Goal: Task Accomplishment & Management: Complete application form

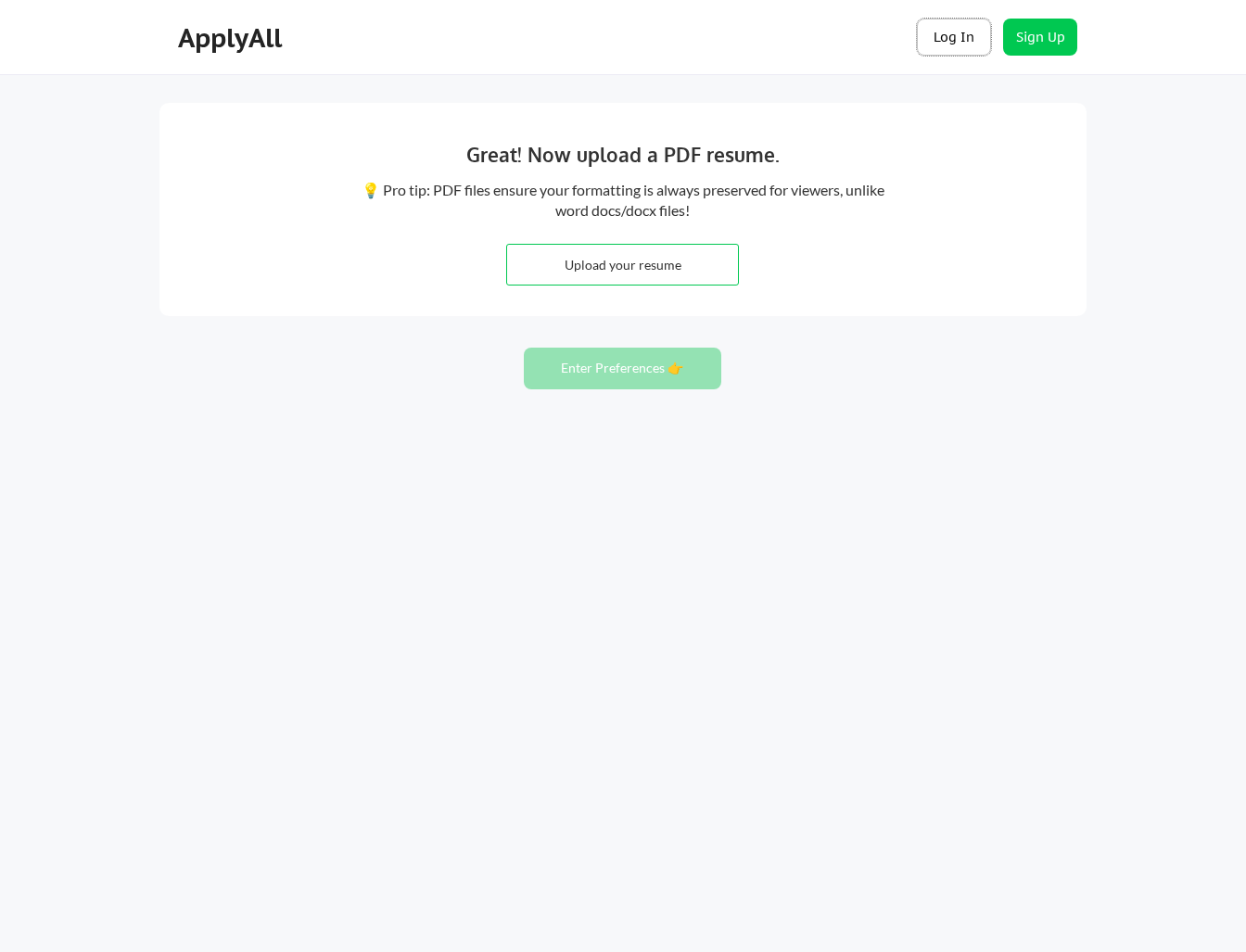
click at [957, 36] on button "Log In" at bounding box center [953, 36] width 74 height 37
click at [623, 267] on input "file" at bounding box center [623, 265] width 231 height 40
type input "C:\fakepath\VPReady_MichelleRhee.pdf"
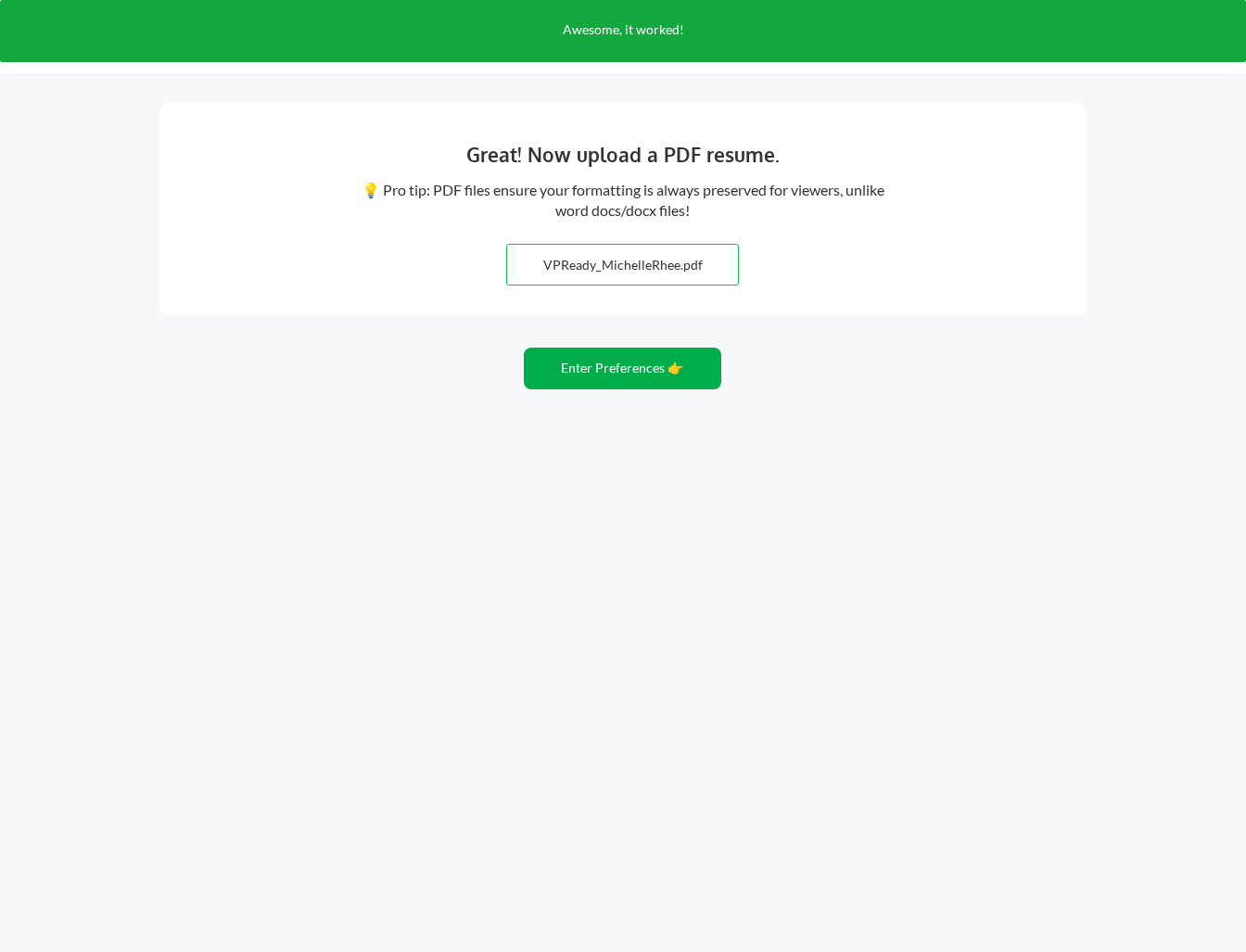
click at [594, 373] on button "Enter Preferences 👉" at bounding box center [623, 367] width 198 height 41
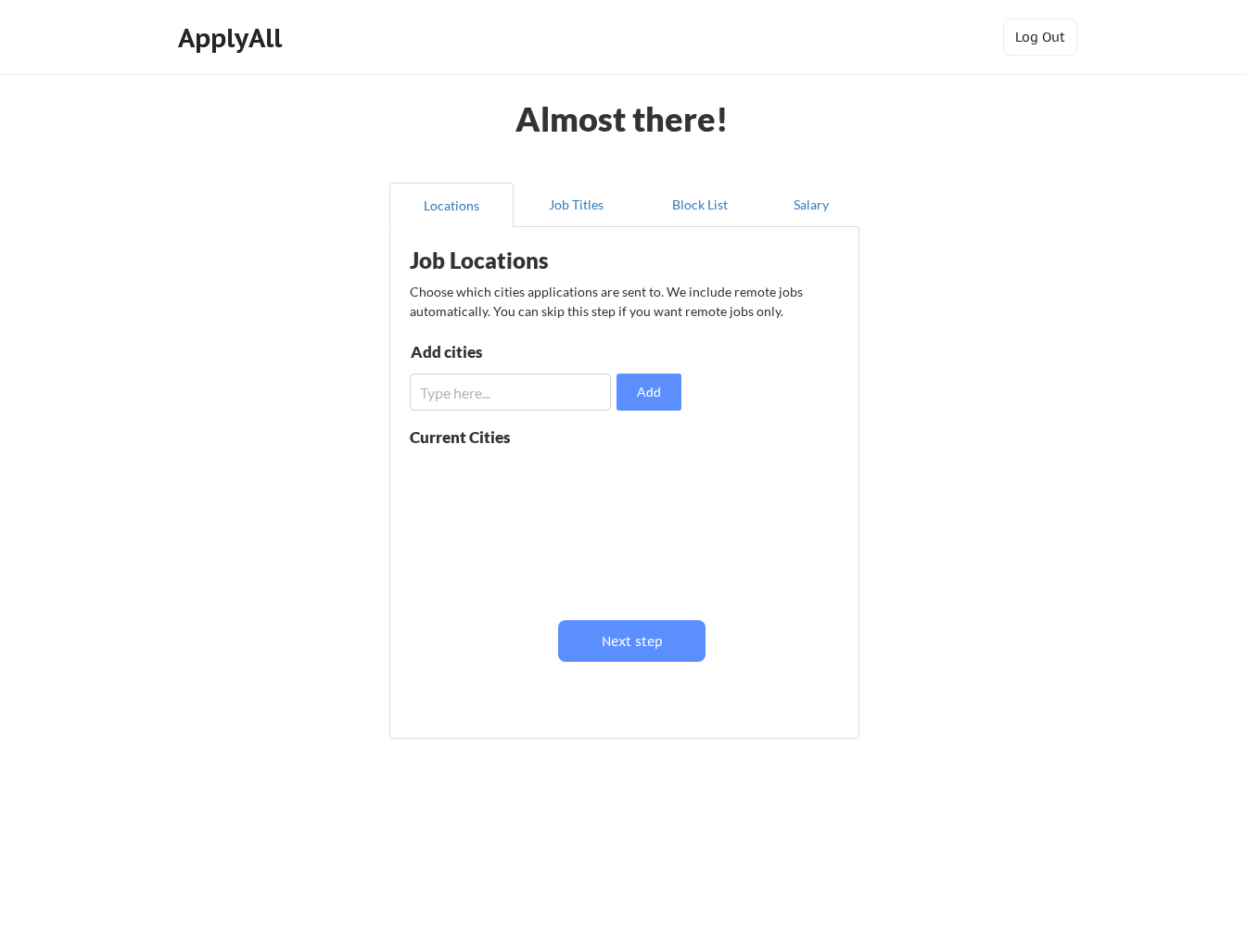
click at [558, 388] on input "input" at bounding box center [510, 392] width 201 height 37
type input "[GEOGRAPHIC_DATA]"
click at [651, 387] on button "Add" at bounding box center [649, 392] width 65 height 37
click at [552, 398] on input "input" at bounding box center [510, 392] width 201 height 37
type input "West Hollywood"
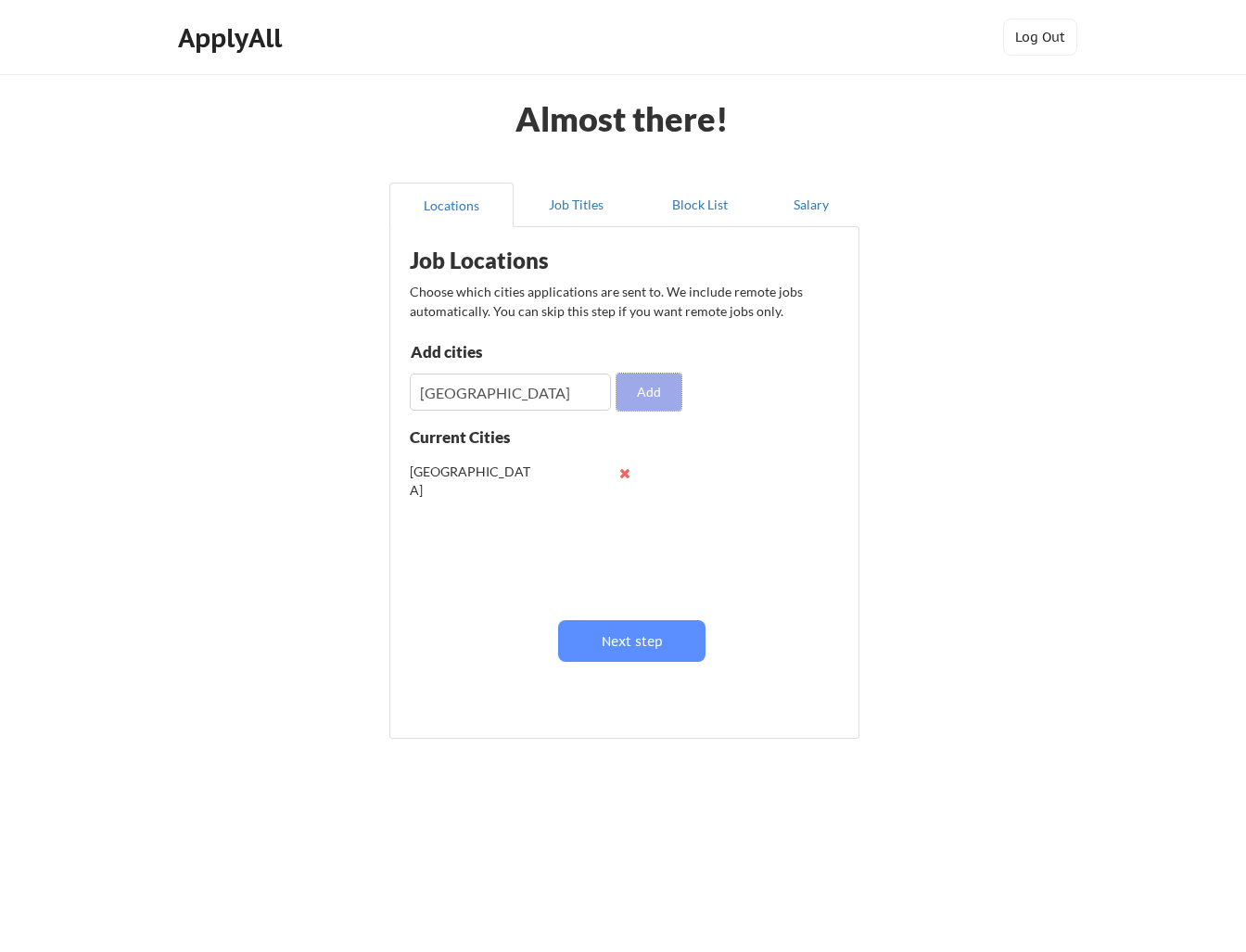
click at [654, 399] on button "Add" at bounding box center [649, 392] width 65 height 37
click at [516, 403] on input "input" at bounding box center [510, 392] width 201 height 37
type input "Beverly Hills"
click at [475, 400] on input "input" at bounding box center [510, 392] width 201 height 37
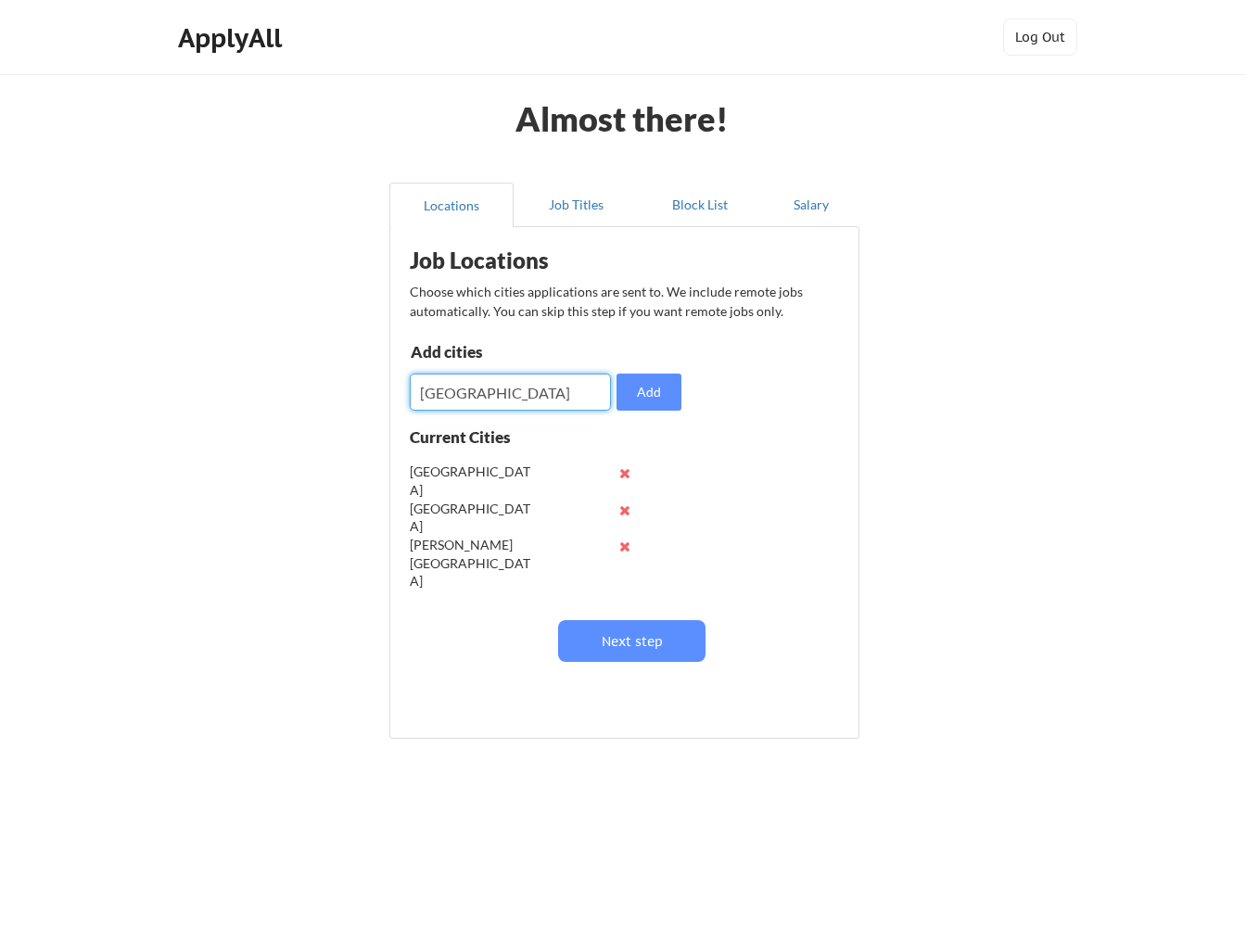
type input "Culver City"
click at [467, 396] on input "input" at bounding box center [510, 392] width 201 height 37
type input "Santa Monica"
click at [654, 398] on button "Add" at bounding box center [649, 392] width 65 height 37
click at [495, 389] on input "input" at bounding box center [510, 392] width 201 height 37
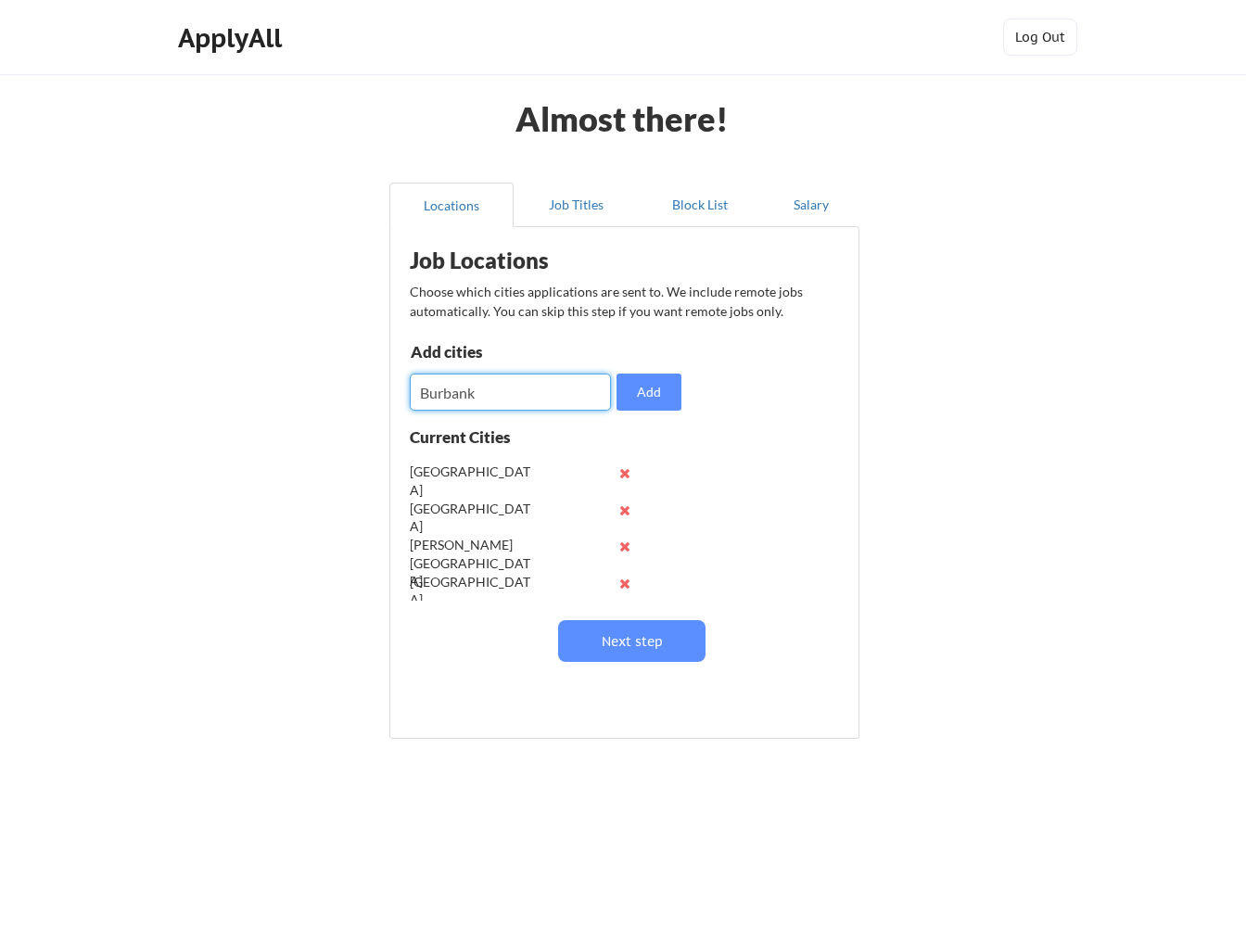
type input "Burbank"
click at [468, 391] on input "input" at bounding box center [510, 392] width 201 height 37
type input "[GEOGRAPHIC_DATA]"
click at [666, 403] on button "Add" at bounding box center [649, 392] width 65 height 37
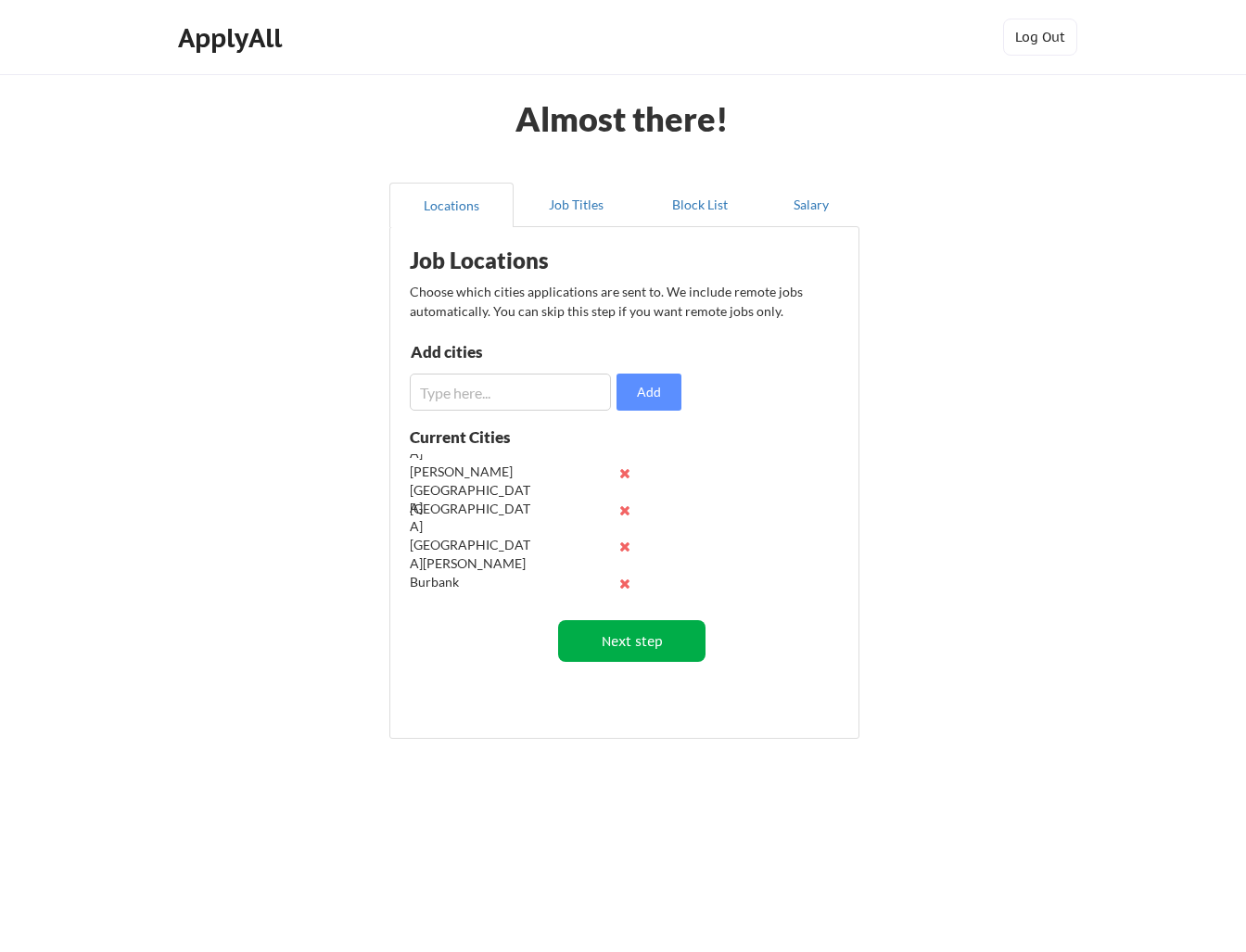
click at [644, 640] on button "Next step" at bounding box center [632, 640] width 148 height 41
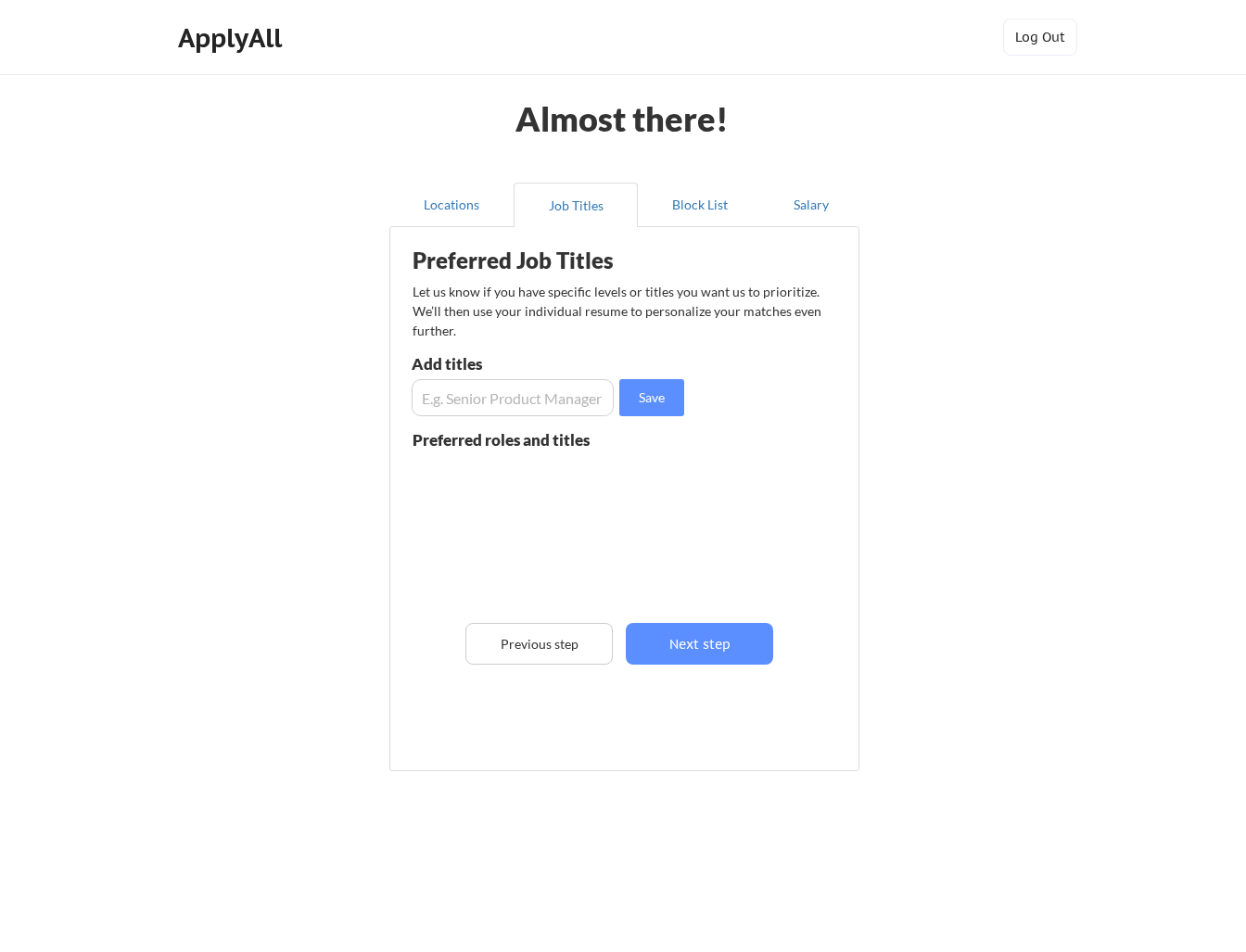
click at [524, 403] on input "input" at bounding box center [512, 397] width 202 height 37
type input "Director"
click at [483, 401] on input "input" at bounding box center [512, 397] width 202 height 37
type input "Vice President"
click at [461, 403] on input "input" at bounding box center [512, 397] width 202 height 37
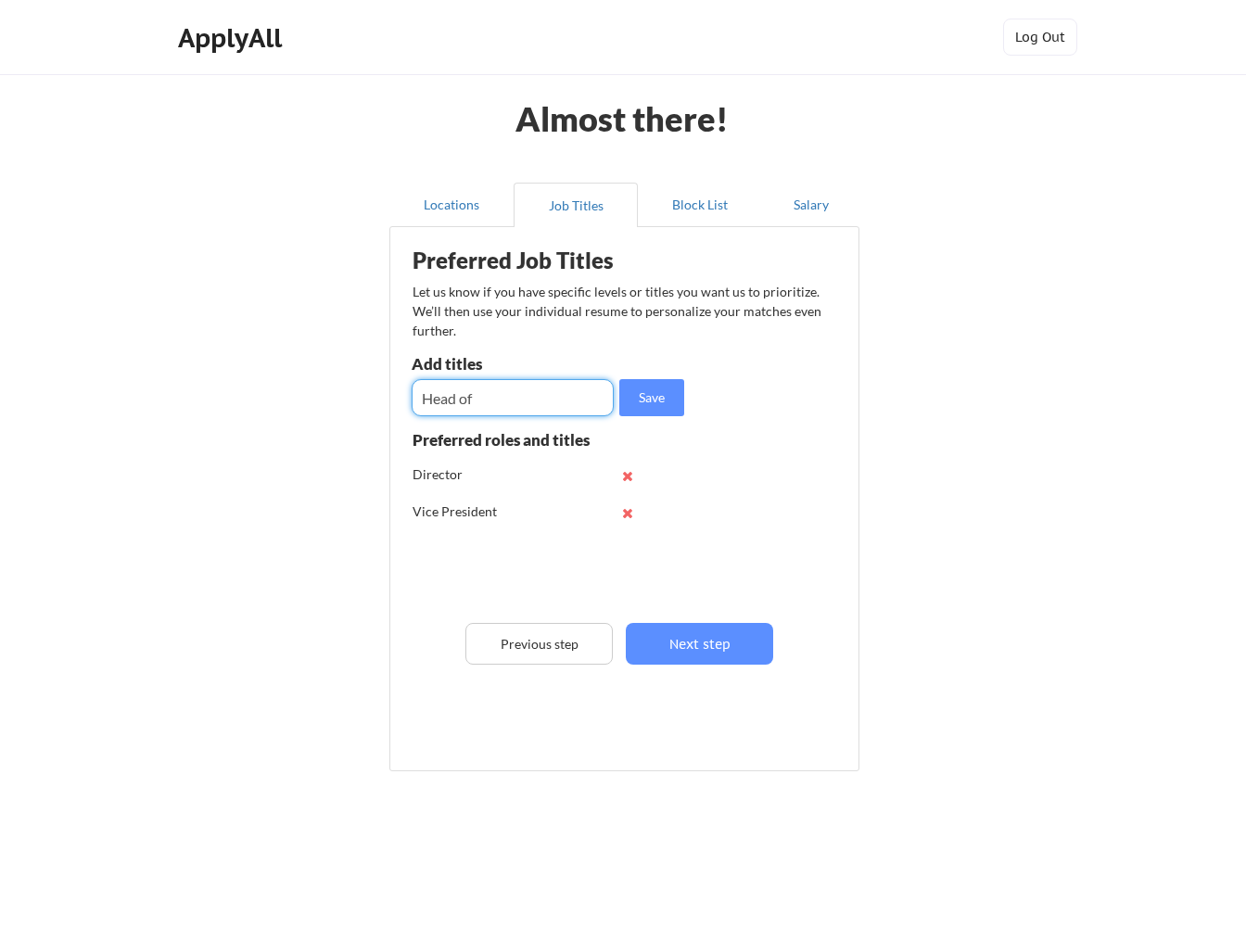
type input "Head of"
click at [436, 400] on input "input" at bounding box center [512, 397] width 202 height 37
type input "Chief of Staff"
click at [510, 400] on input "input" at bounding box center [512, 397] width 202 height 37
type input "Transformation"
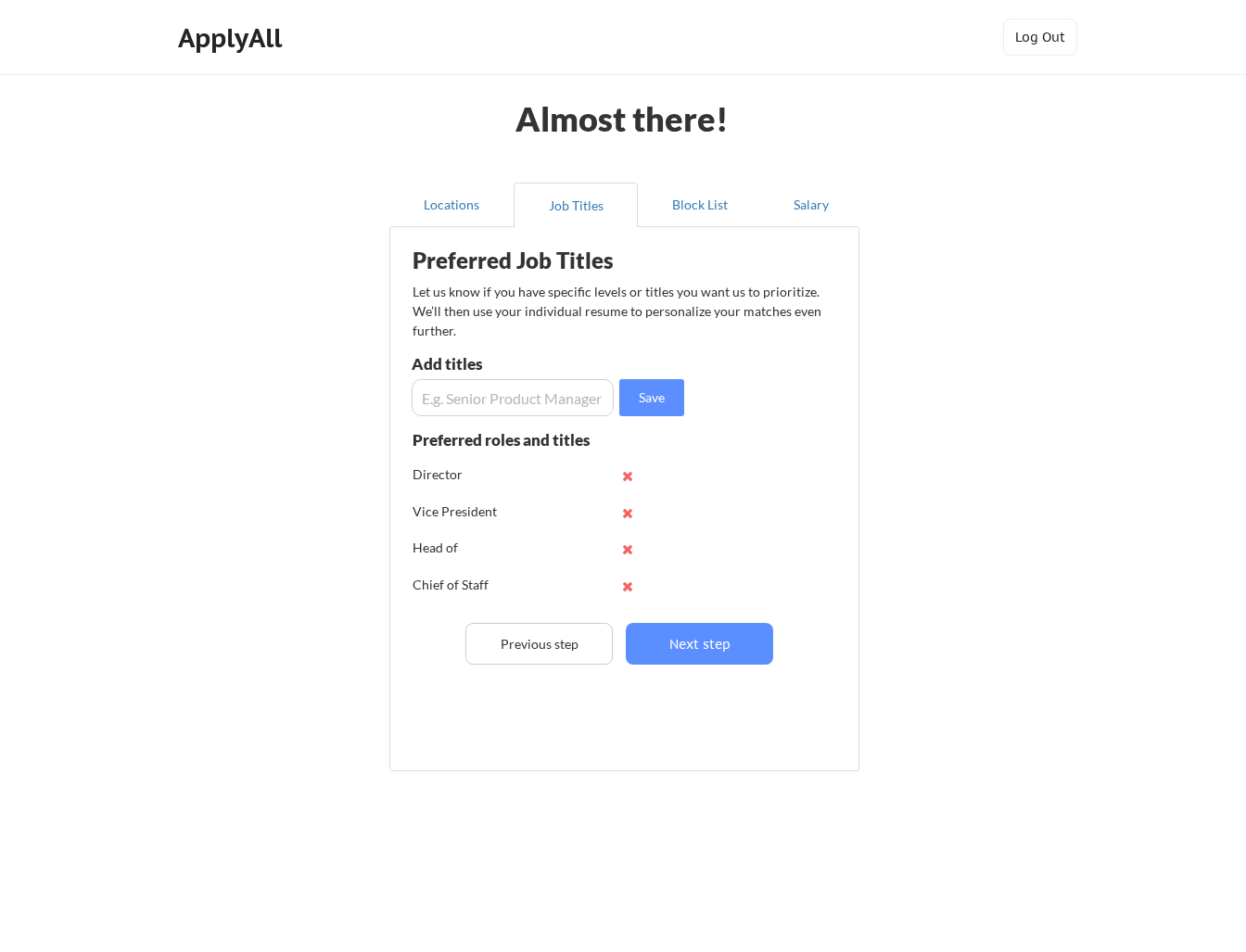
click at [469, 399] on input "input" at bounding box center [512, 397] width 202 height 37
type input "Strategy"
click at [440, 399] on input "input" at bounding box center [512, 397] width 202 height 37
type input "Operations"
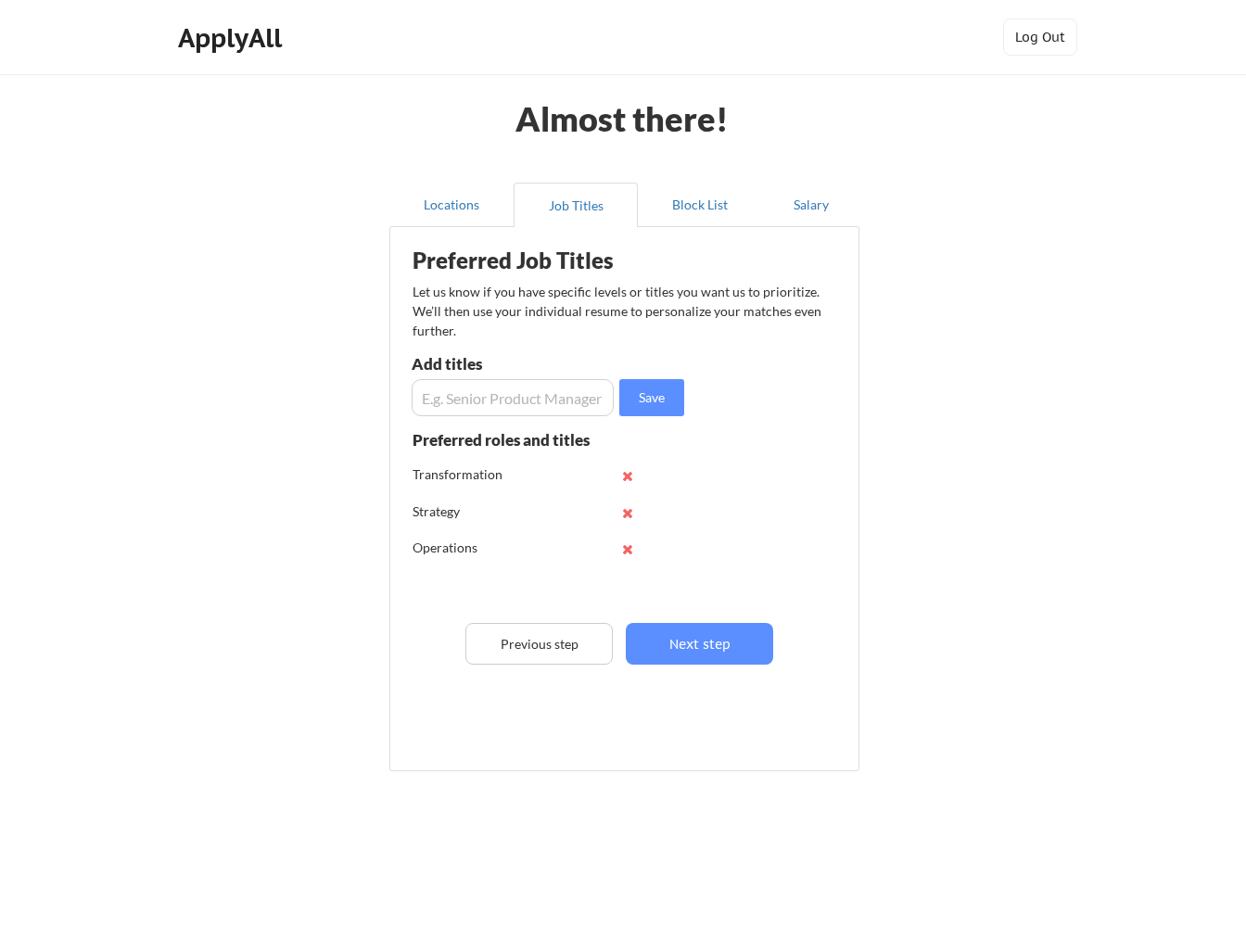
click at [471, 401] on input "input" at bounding box center [512, 397] width 202 height 37
type input "Program Management"
click at [472, 403] on input "input" at bounding box center [512, 397] width 202 height 37
type input "Project Management"
click at [685, 644] on button "Next step" at bounding box center [699, 643] width 148 height 41
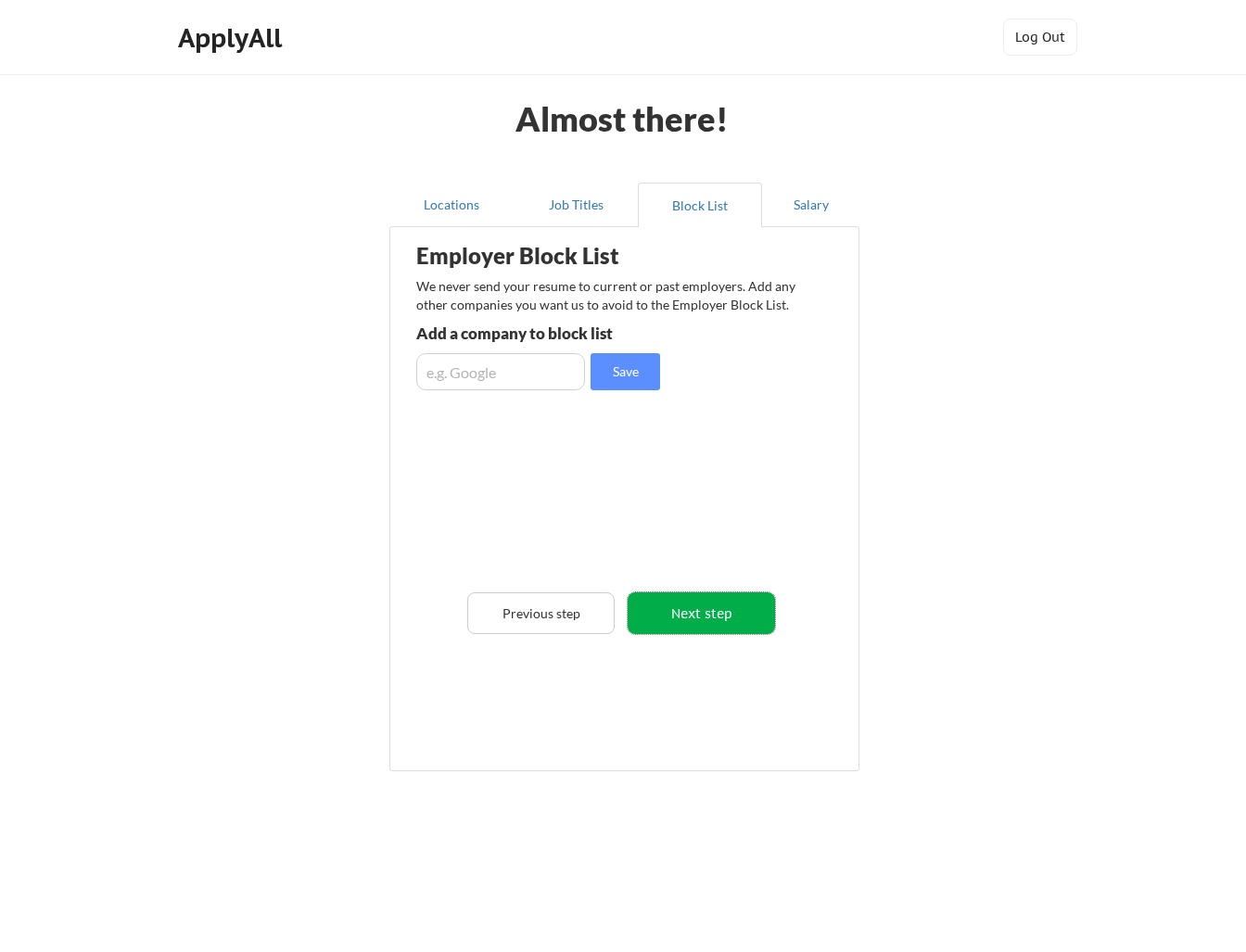
click at [699, 610] on button "Next step" at bounding box center [701, 613] width 148 height 41
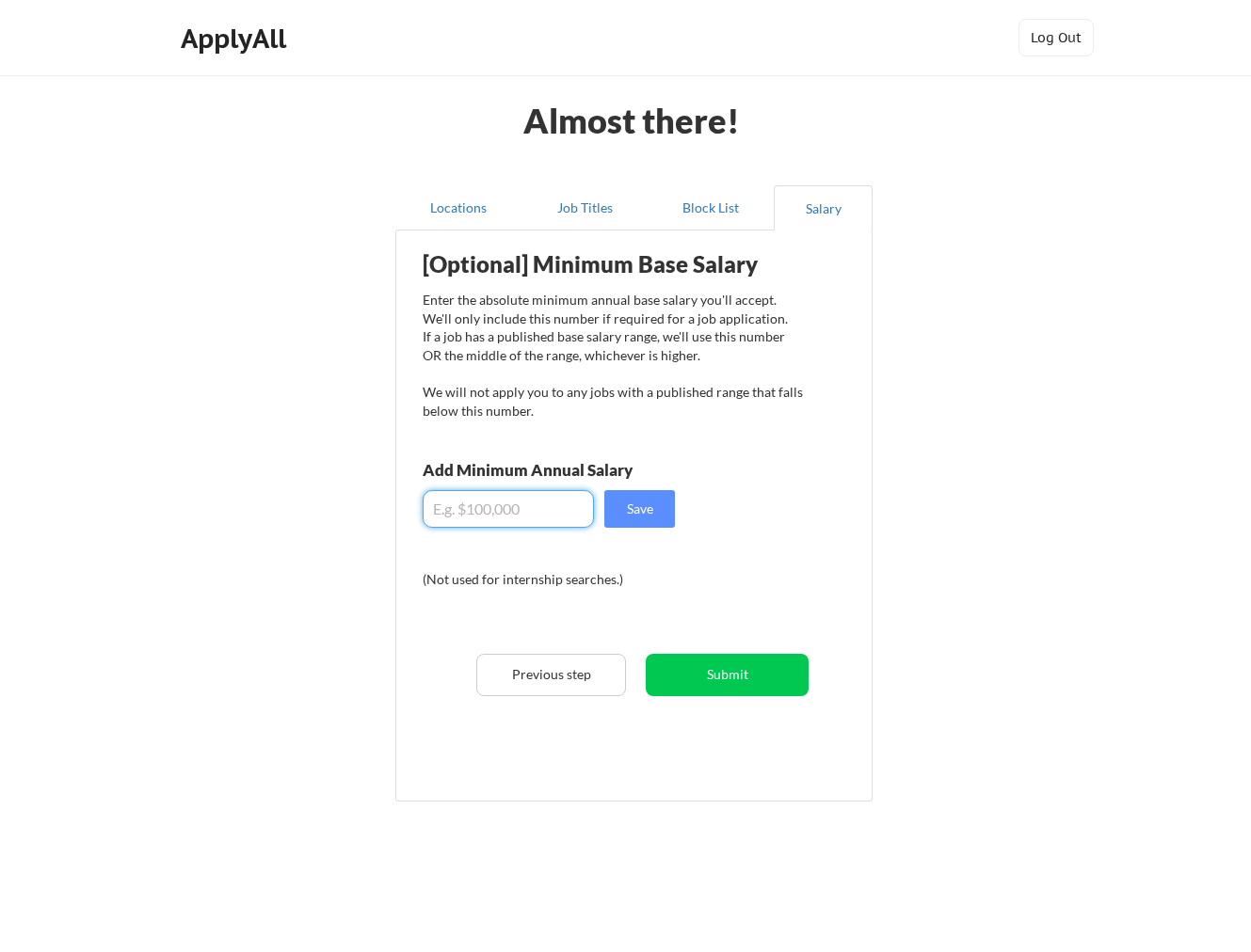
click at [532, 511] on input "input" at bounding box center [508, 509] width 171 height 38
type input "$200,000"
click at [661, 506] on button "Save" at bounding box center [640, 509] width 70 height 38
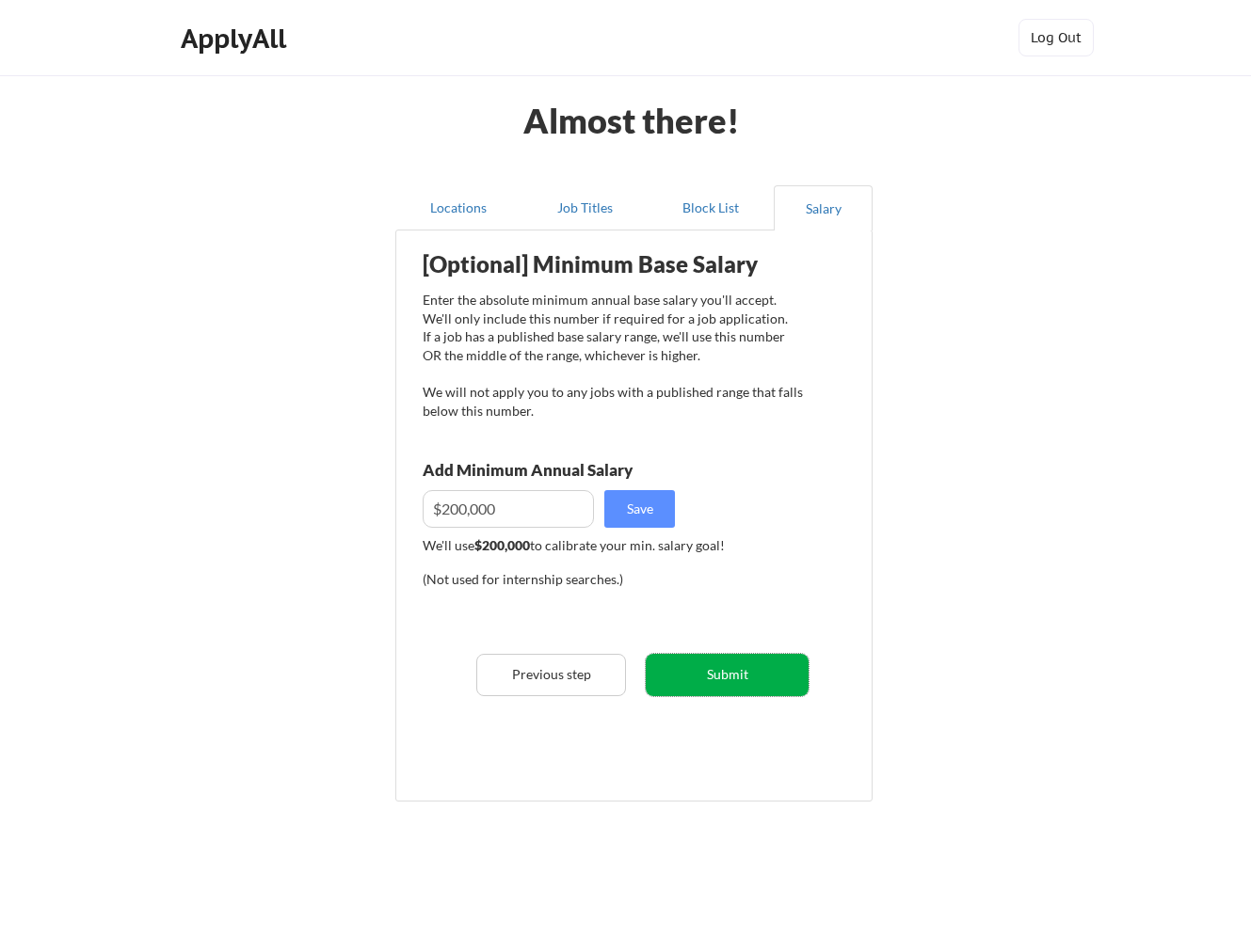
click at [711, 684] on button "Submit" at bounding box center [726, 675] width 163 height 42
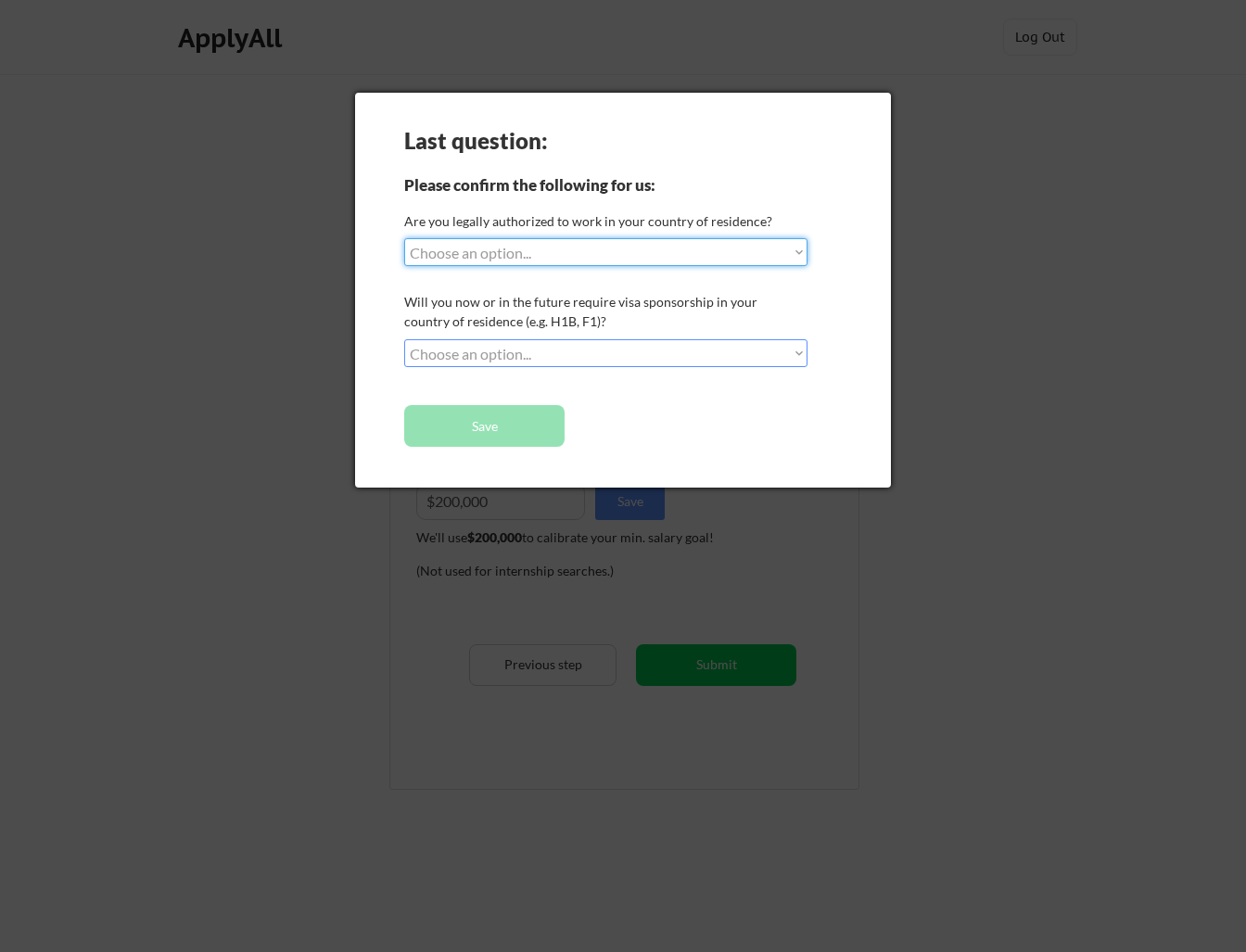
click at [635, 258] on select "Choose an option... Yes, I am a US Citizen Yes, I am a Canadian Citizen Yes, I …" at bounding box center [605, 251] width 403 height 28
select select ""yes__i_am_a_us_citizen""
click at [404, 238] on select "Choose an option... Yes, I am a US Citizen Yes, I am a Canadian Citizen Yes, I …" at bounding box center [605, 251] width 403 height 28
click at [523, 350] on select "Choose an option... No, I will not need sponsorship Yes, I will need sponsorship" at bounding box center [605, 353] width 403 height 28
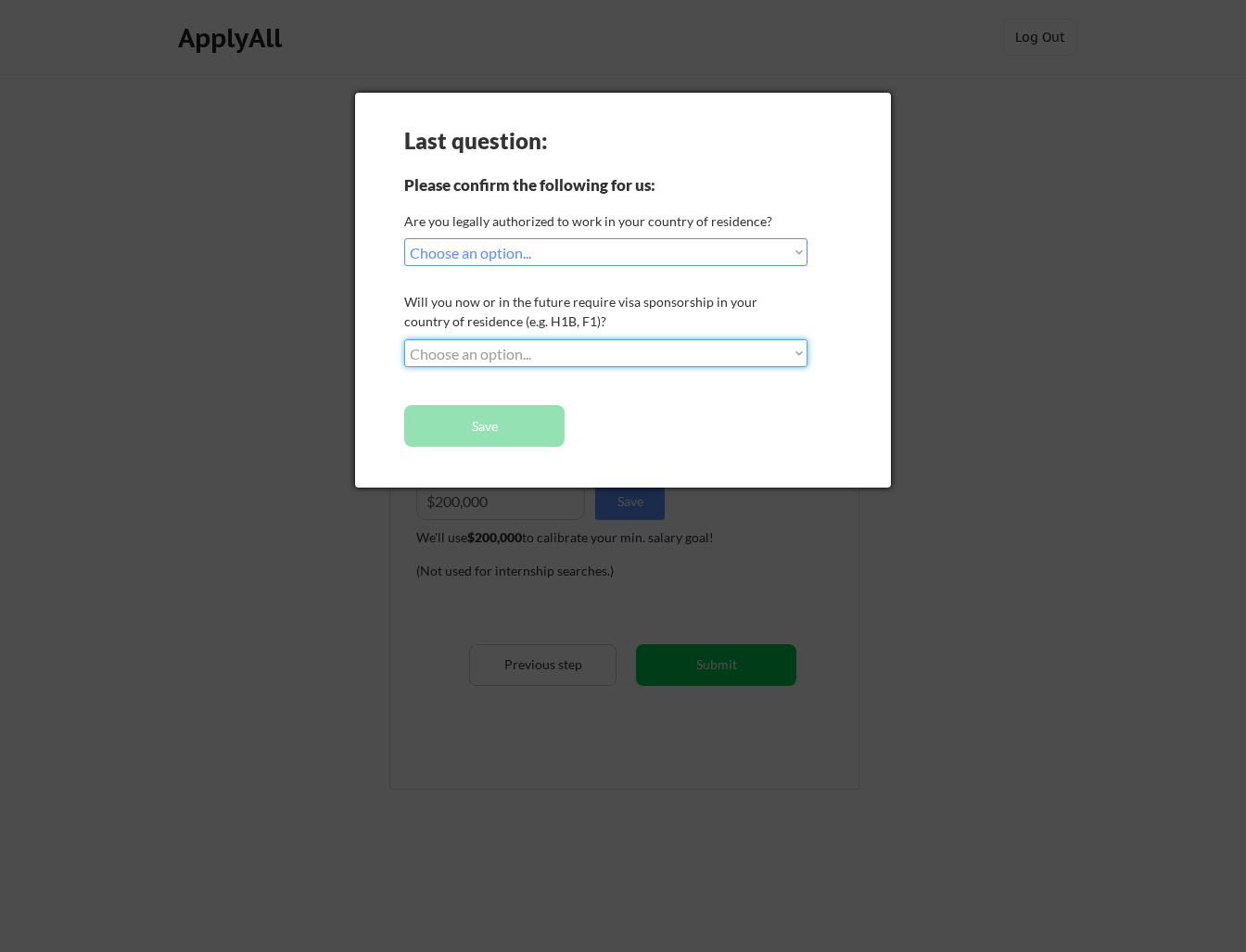
select select ""no__i_will_not_need_sponsorship""
click at [404, 339] on select "Choose an option... No, I will not need sponsorship Yes, I will need sponsorship" at bounding box center [605, 353] width 403 height 28
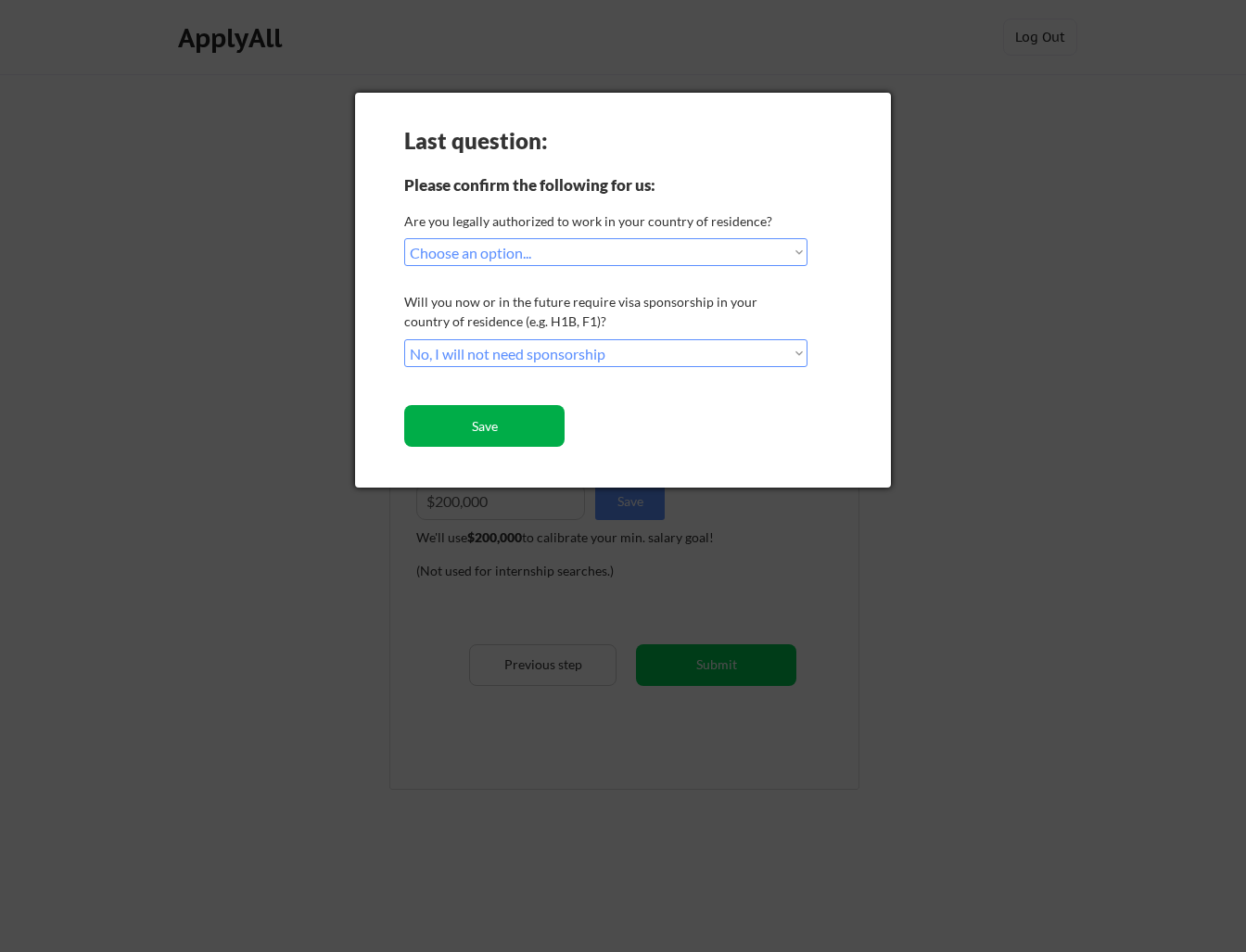
click at [508, 426] on button "Save" at bounding box center [483, 425] width 160 height 41
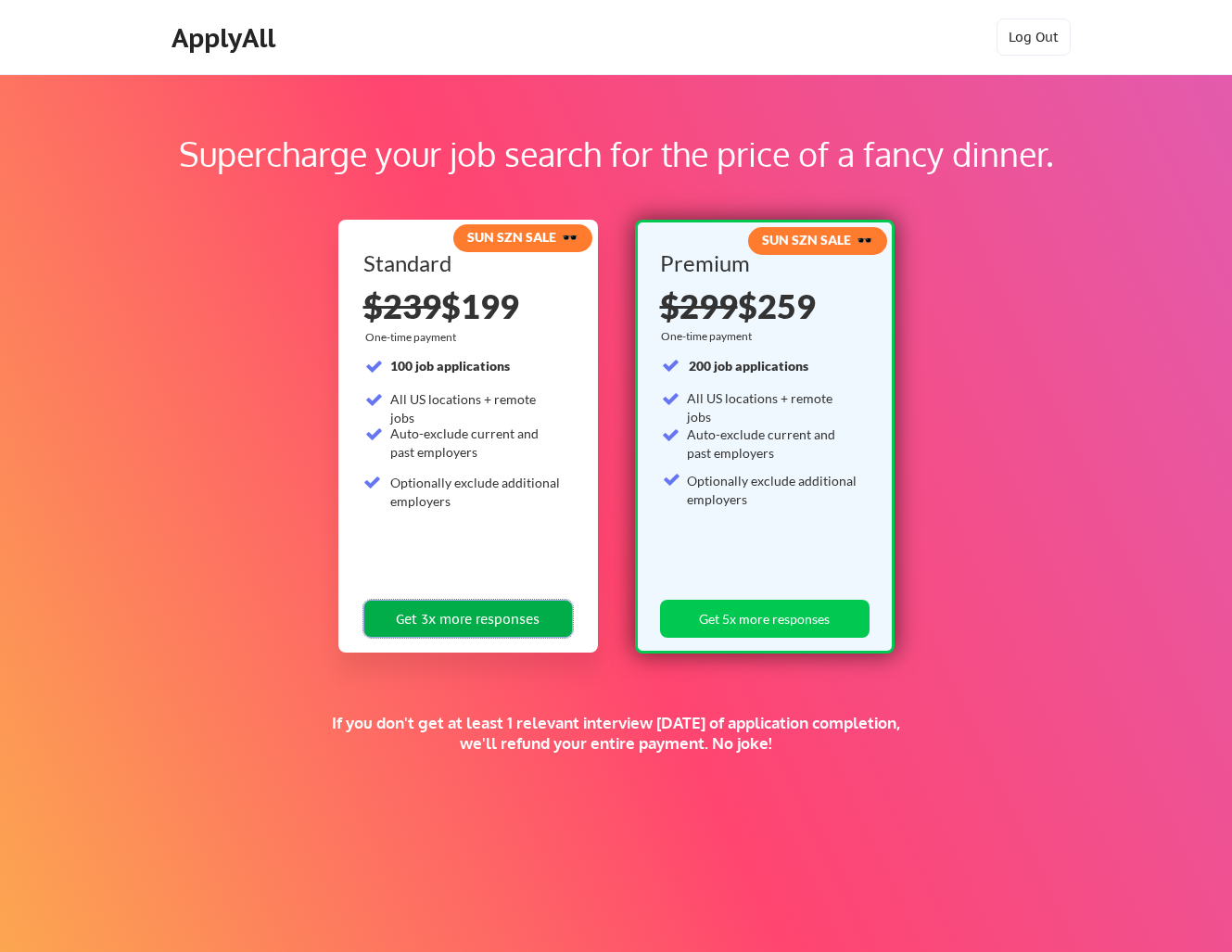
click at [430, 611] on button "Get 3x more responses" at bounding box center [468, 618] width 209 height 38
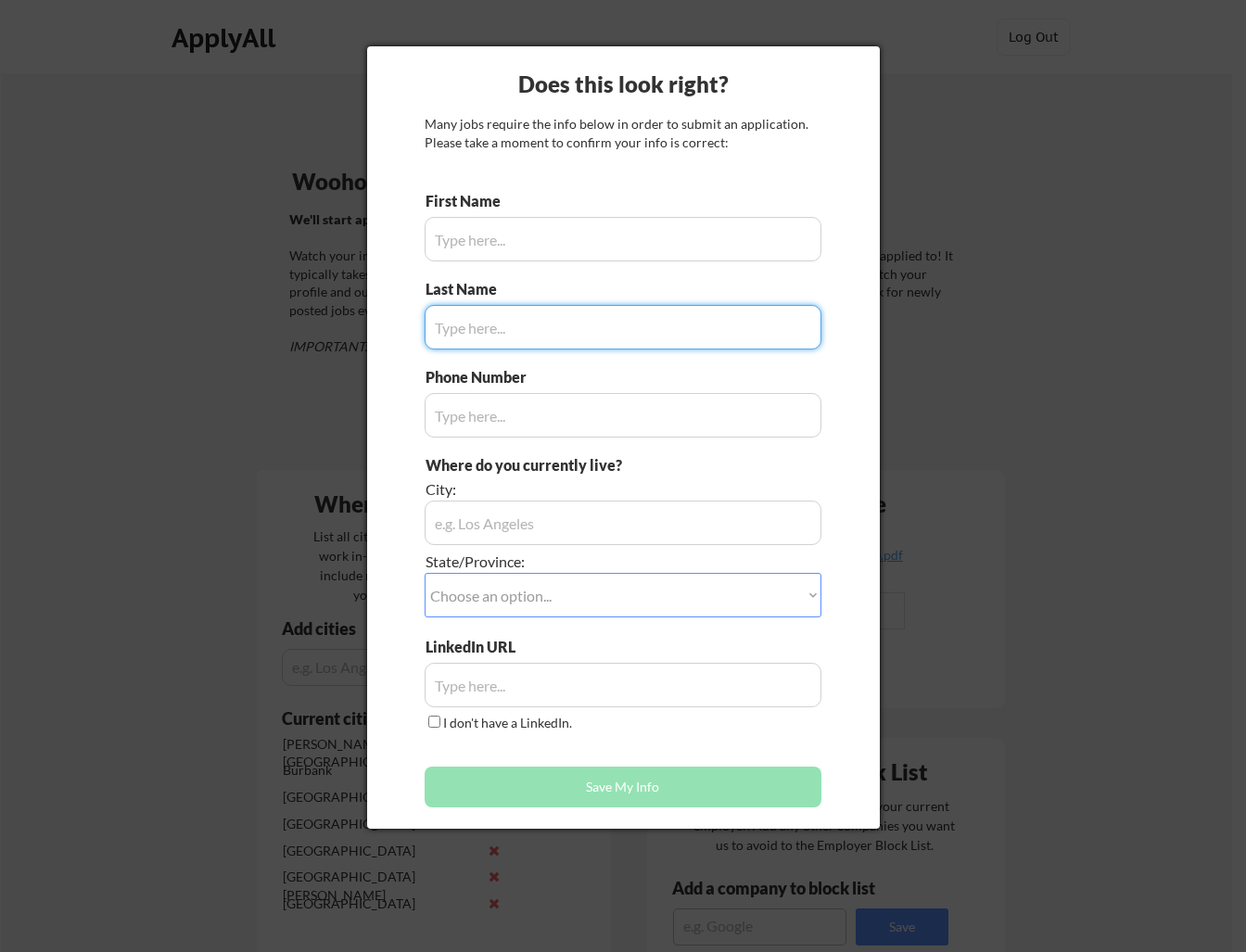
type input "[PERSON_NAME]"
type input "[PHONE_NUMBER]"
type input "[GEOGRAPHIC_DATA], [GEOGRAPHIC_DATA], [GEOGRAPHIC_DATA]"
type input "[PERSON_NAME]"
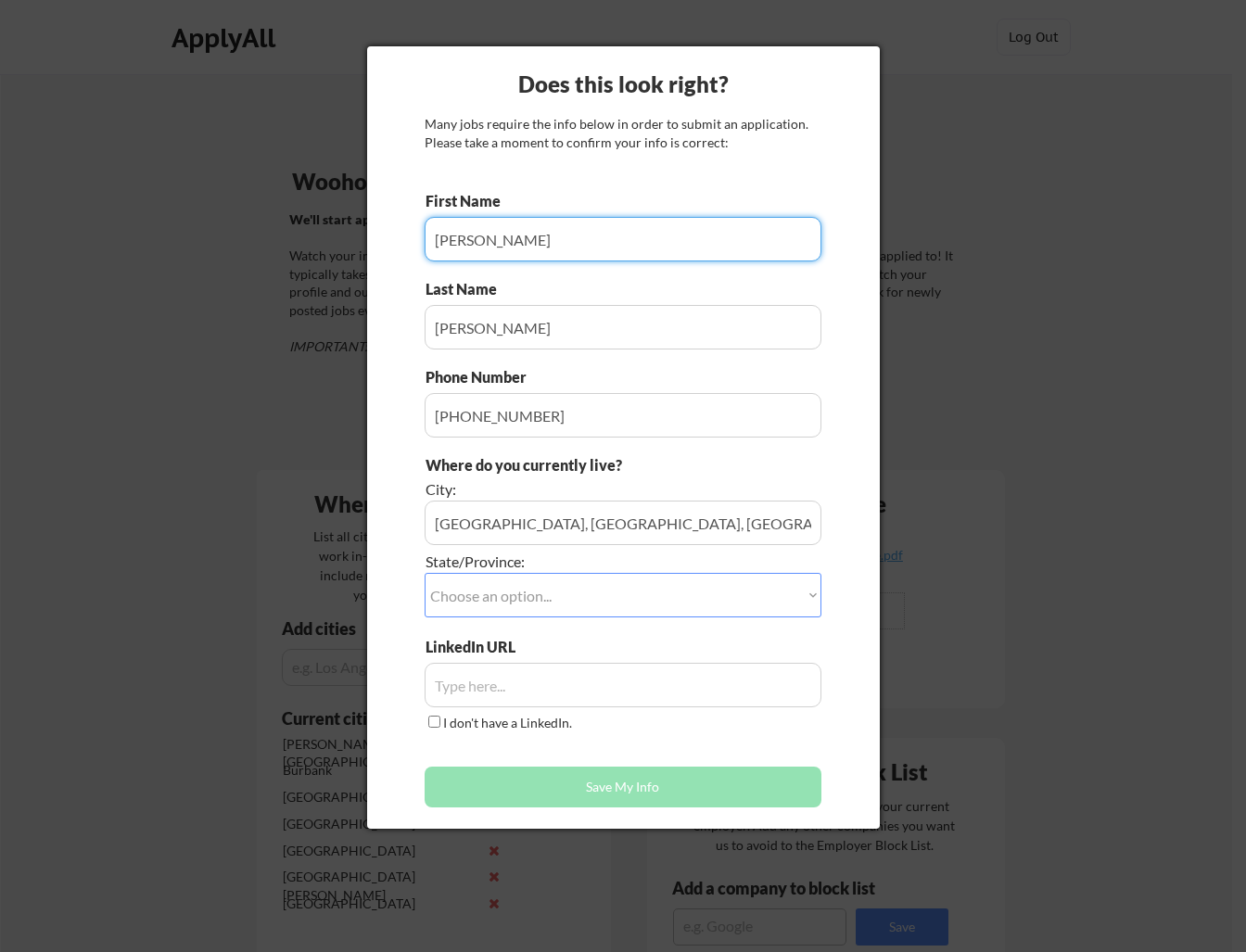
click at [483, 236] on input "input" at bounding box center [623, 239] width 397 height 44
click at [672, 459] on div "Where do you currently live?" at bounding box center [572, 465] width 292 height 20
click at [723, 599] on select "Choose an option... Other/Not Applicable [US_STATE] [US_STATE] [GEOGRAPHIC_DATA…" at bounding box center [623, 594] width 397 height 44
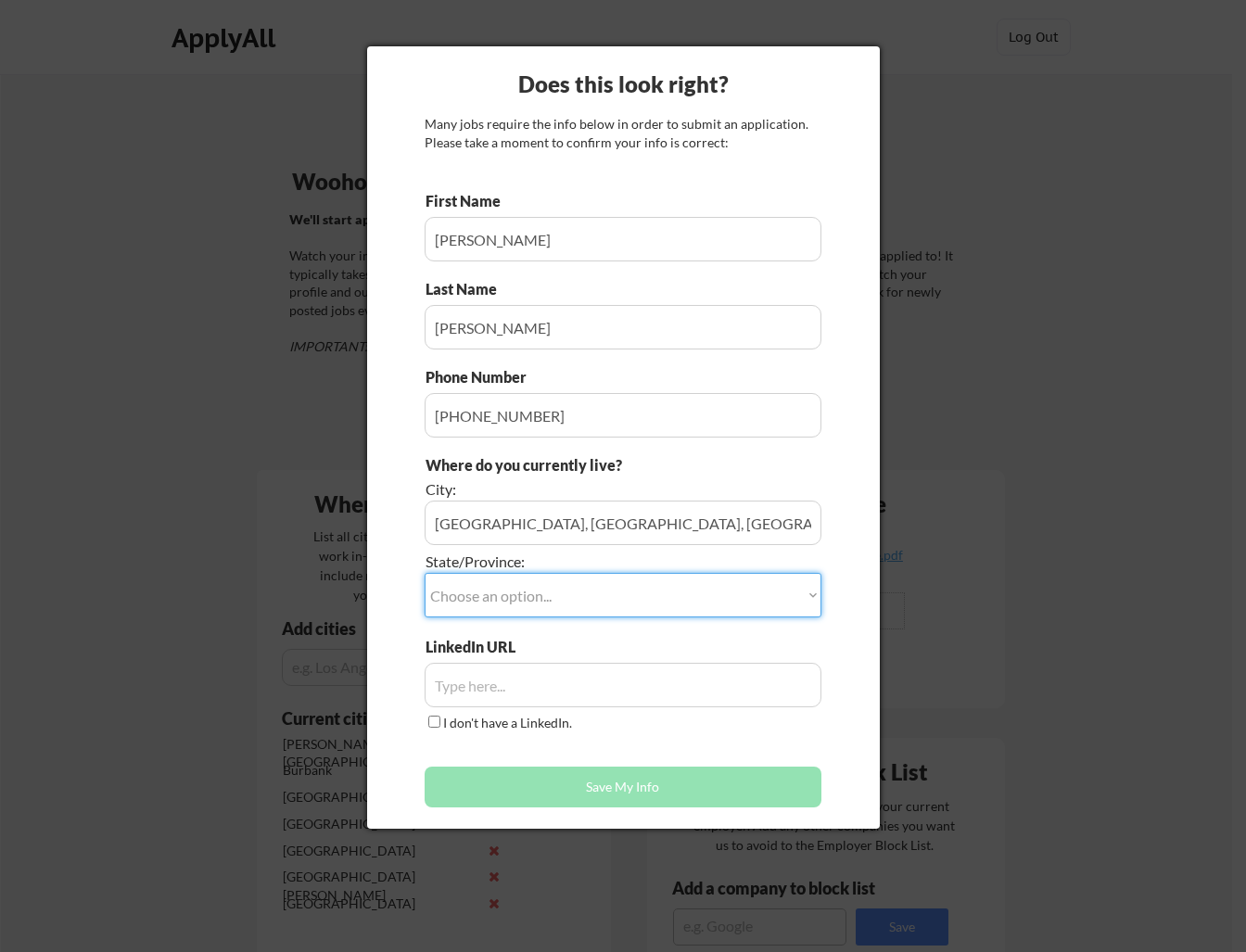
select select ""[US_STATE]""
click at [425, 572] on select "Choose an option... Other/Not Applicable [US_STATE] [US_STATE] [GEOGRAPHIC_DATA…" at bounding box center [623, 594] width 397 height 44
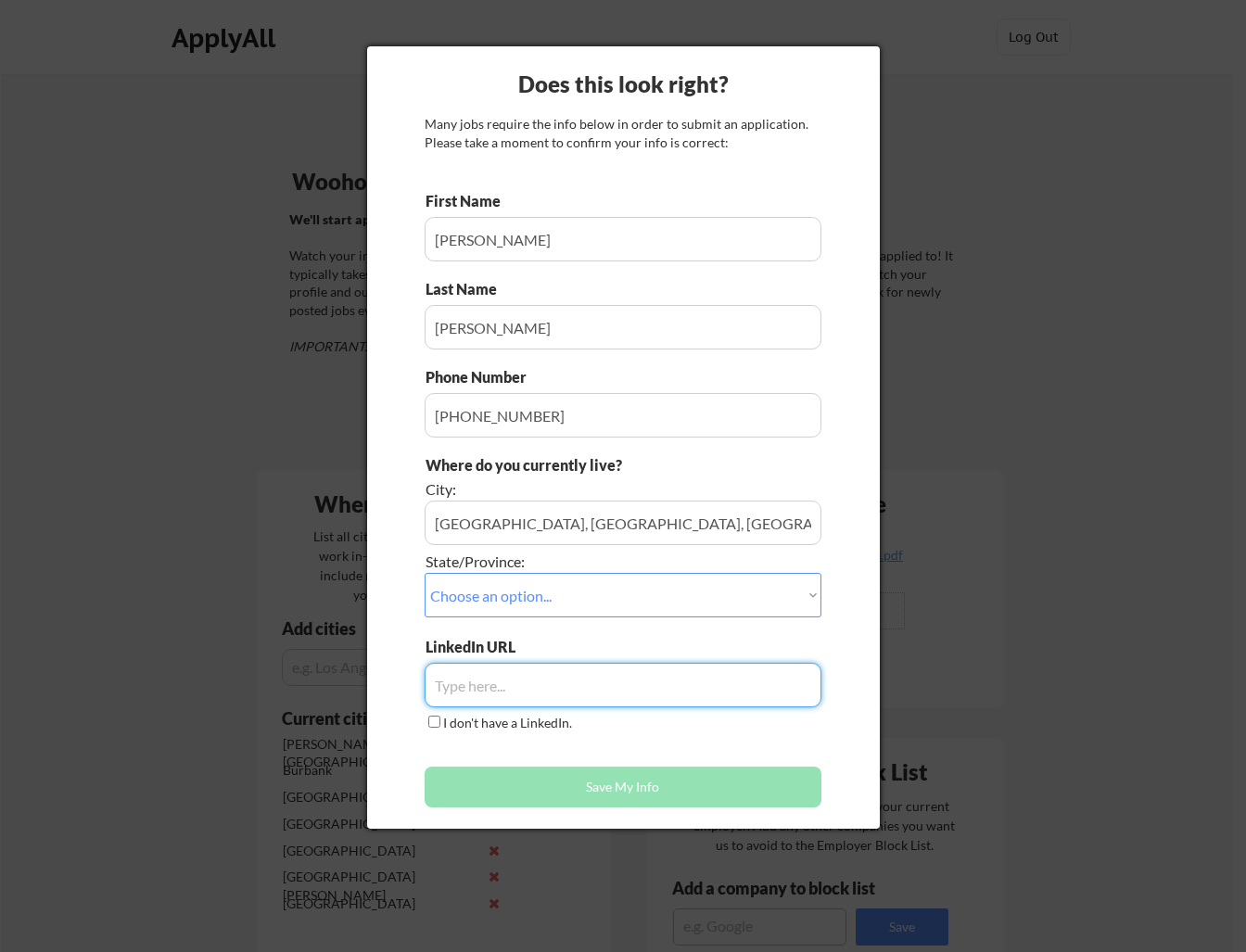
click at [582, 684] on input "input" at bounding box center [623, 685] width 397 height 44
paste input "[URL][DOMAIN_NAME]"
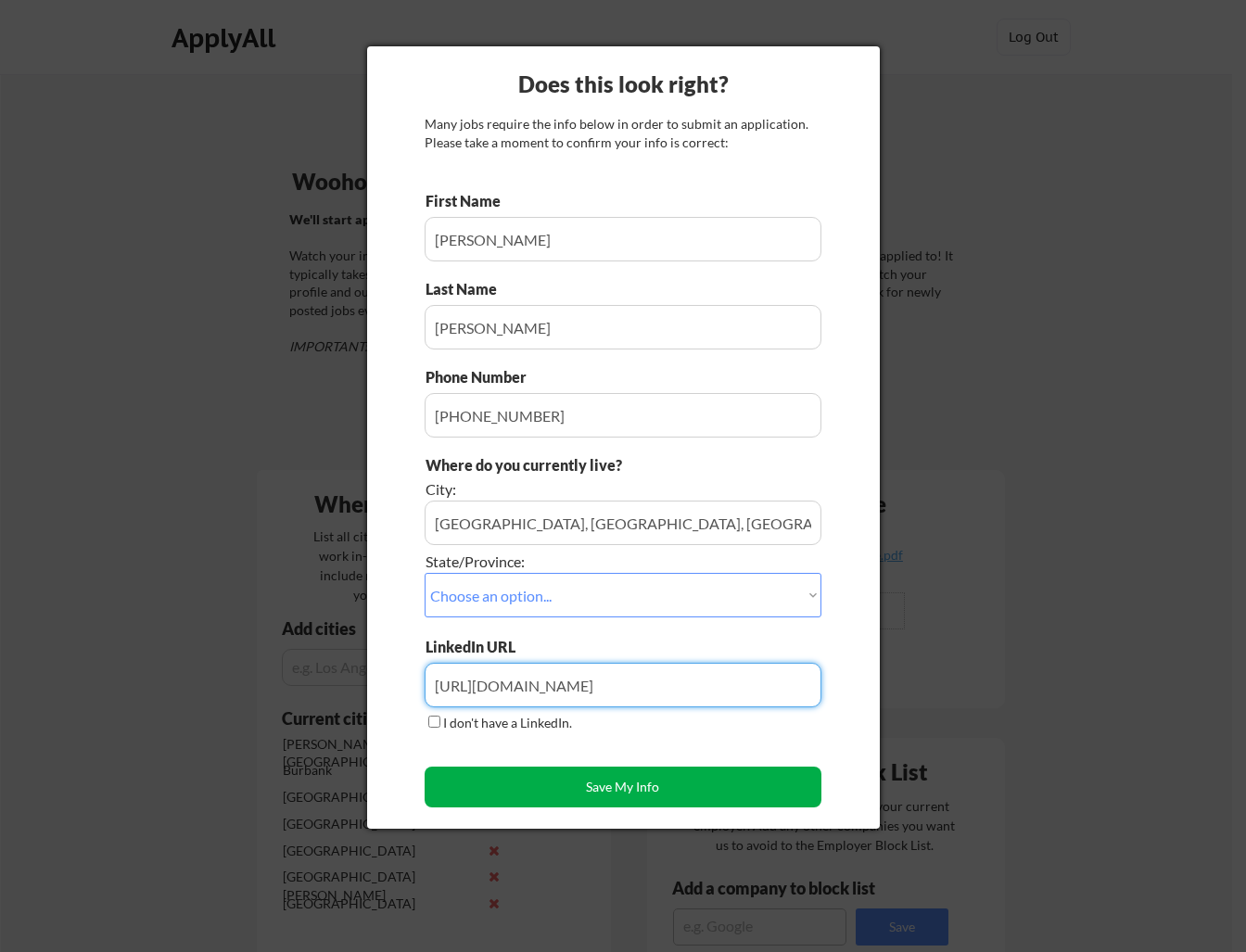
type input "[URL][DOMAIN_NAME]"
click at [586, 794] on button "Save My Info" at bounding box center [623, 786] width 397 height 41
type input "[GEOGRAPHIC_DATA], [GEOGRAPHIC_DATA], [GEOGRAPHIC_DATA], [US_STATE]"
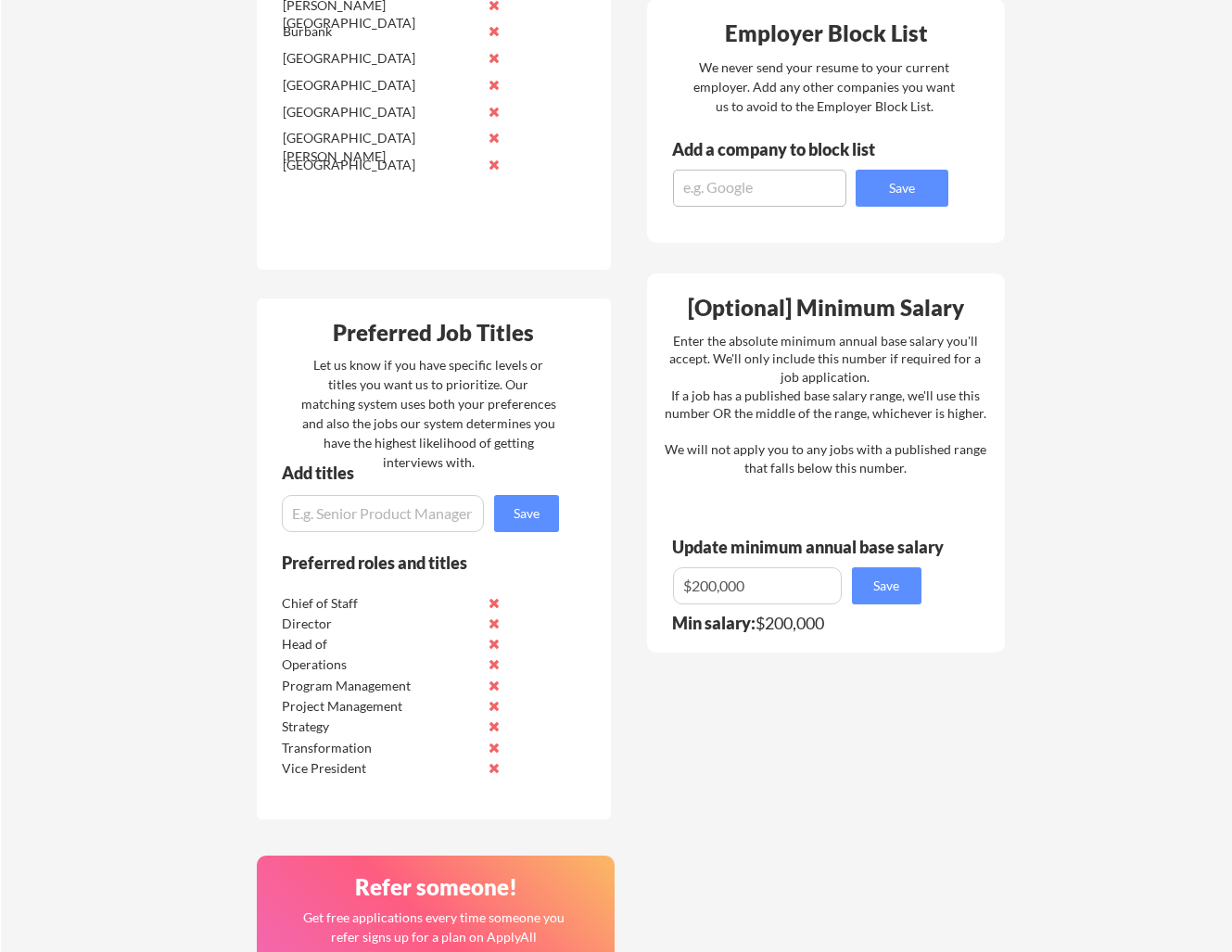
scroll to position [740, 0]
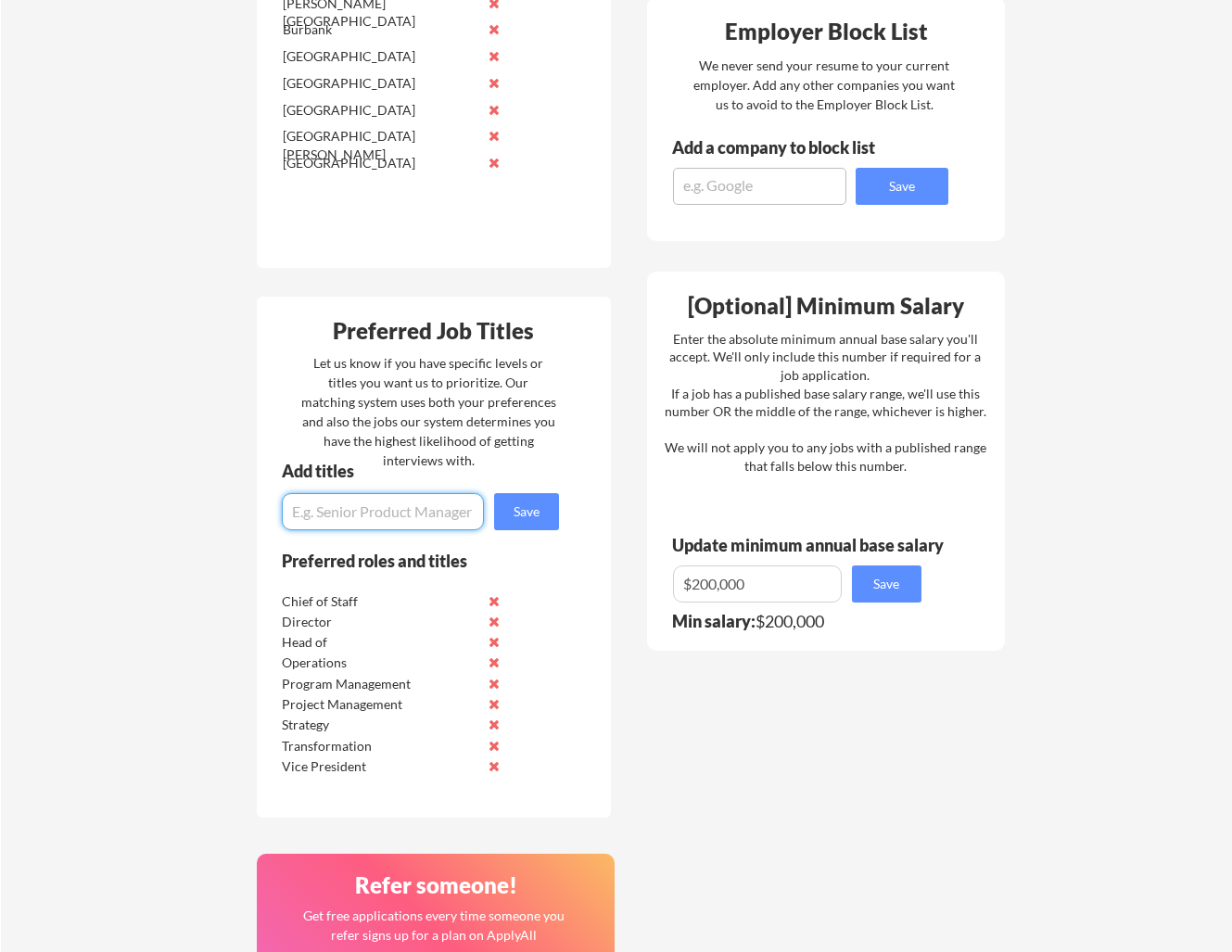
click at [402, 515] on input "input" at bounding box center [383, 511] width 202 height 37
type input "Delivery"
click at [534, 506] on button "Save" at bounding box center [526, 511] width 65 height 37
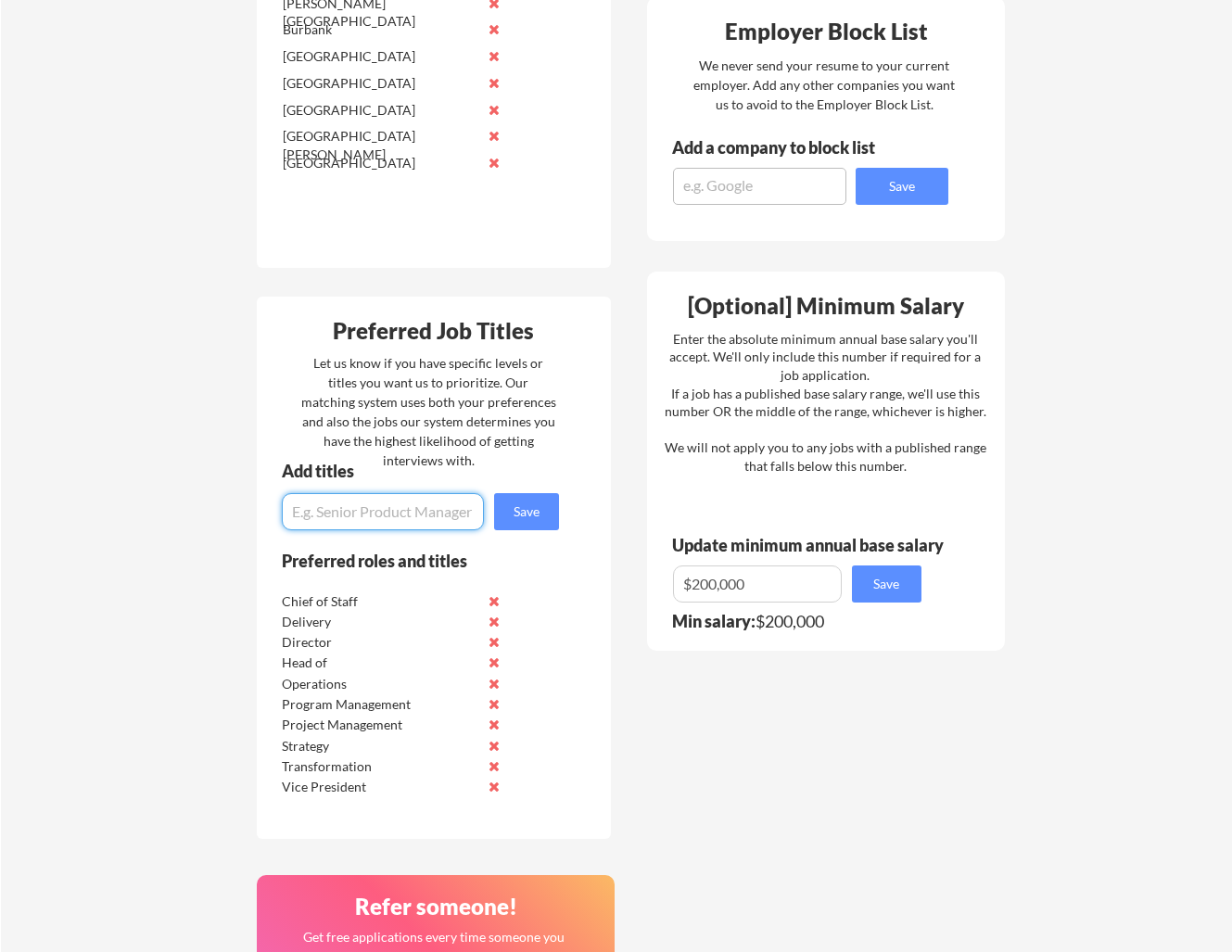
click at [218, 404] on div "Your Dashboard Woohoo! You're ready to be applied! 🙌 We'll start applying you t…" at bounding box center [616, 351] width 1231 height 2034
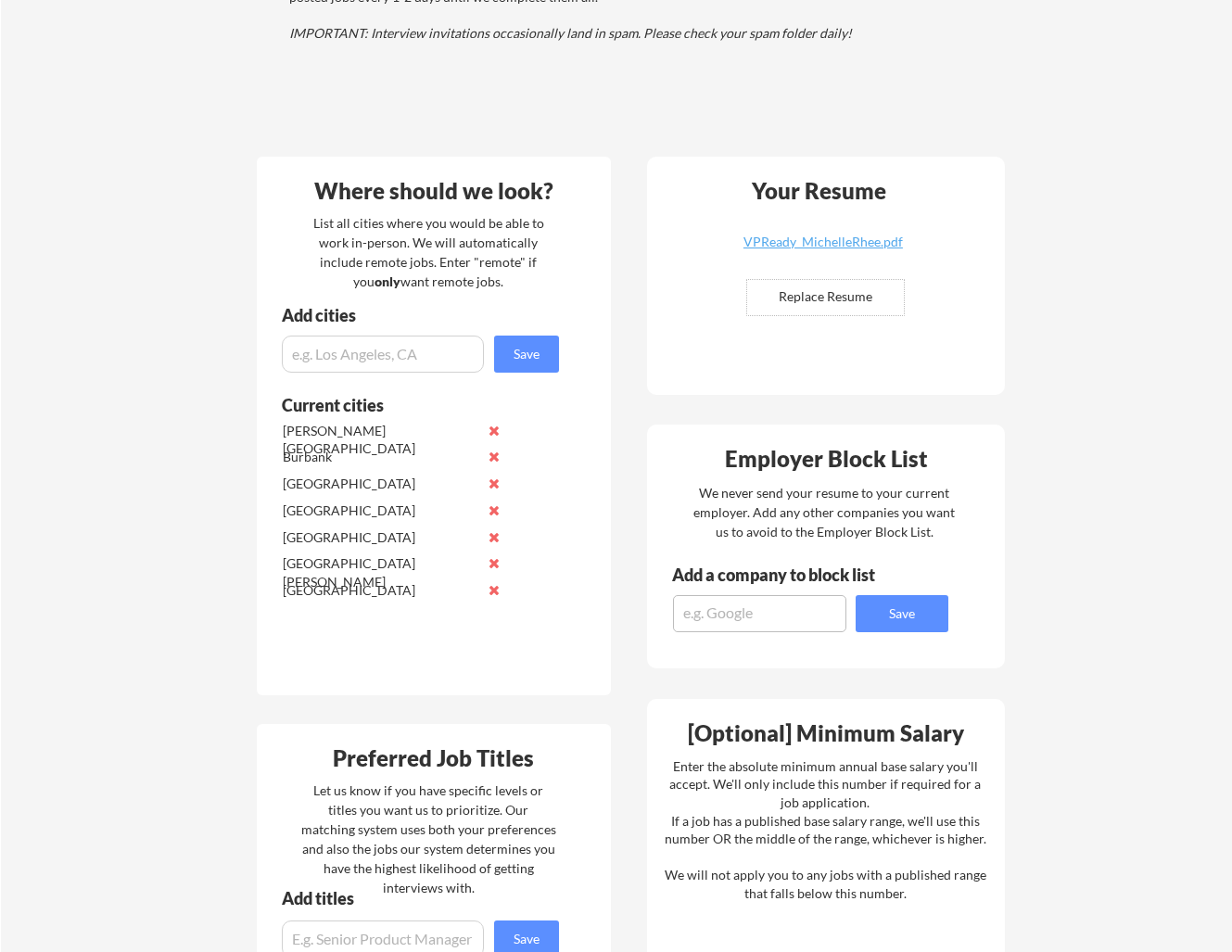
scroll to position [332, 0]
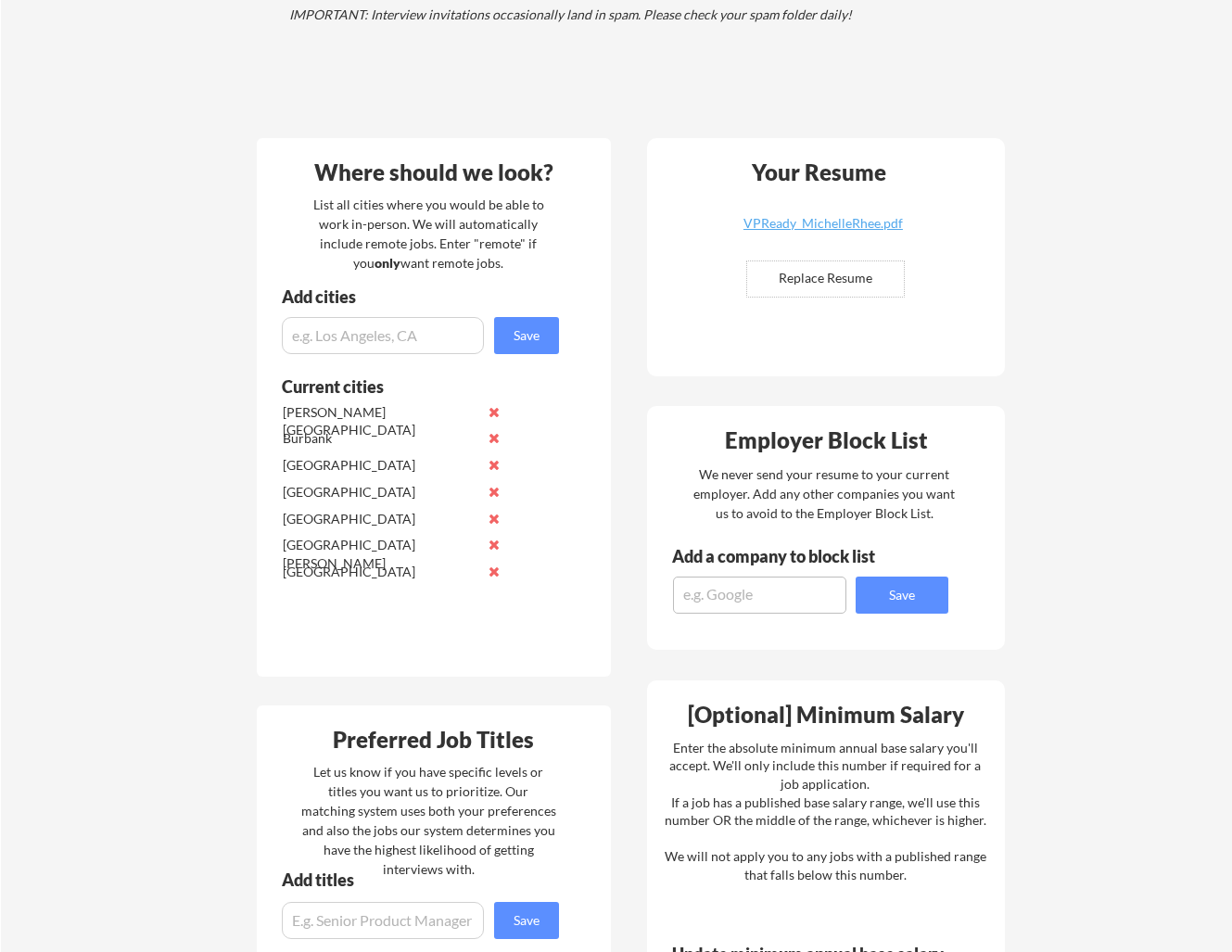
click at [448, 248] on div "List all cities where you would be able to work in-person. We will automaticall…" at bounding box center [429, 233] width 255 height 78
click at [434, 256] on div "List all cities where you would be able to work in-person. We will automaticall…" at bounding box center [429, 233] width 255 height 78
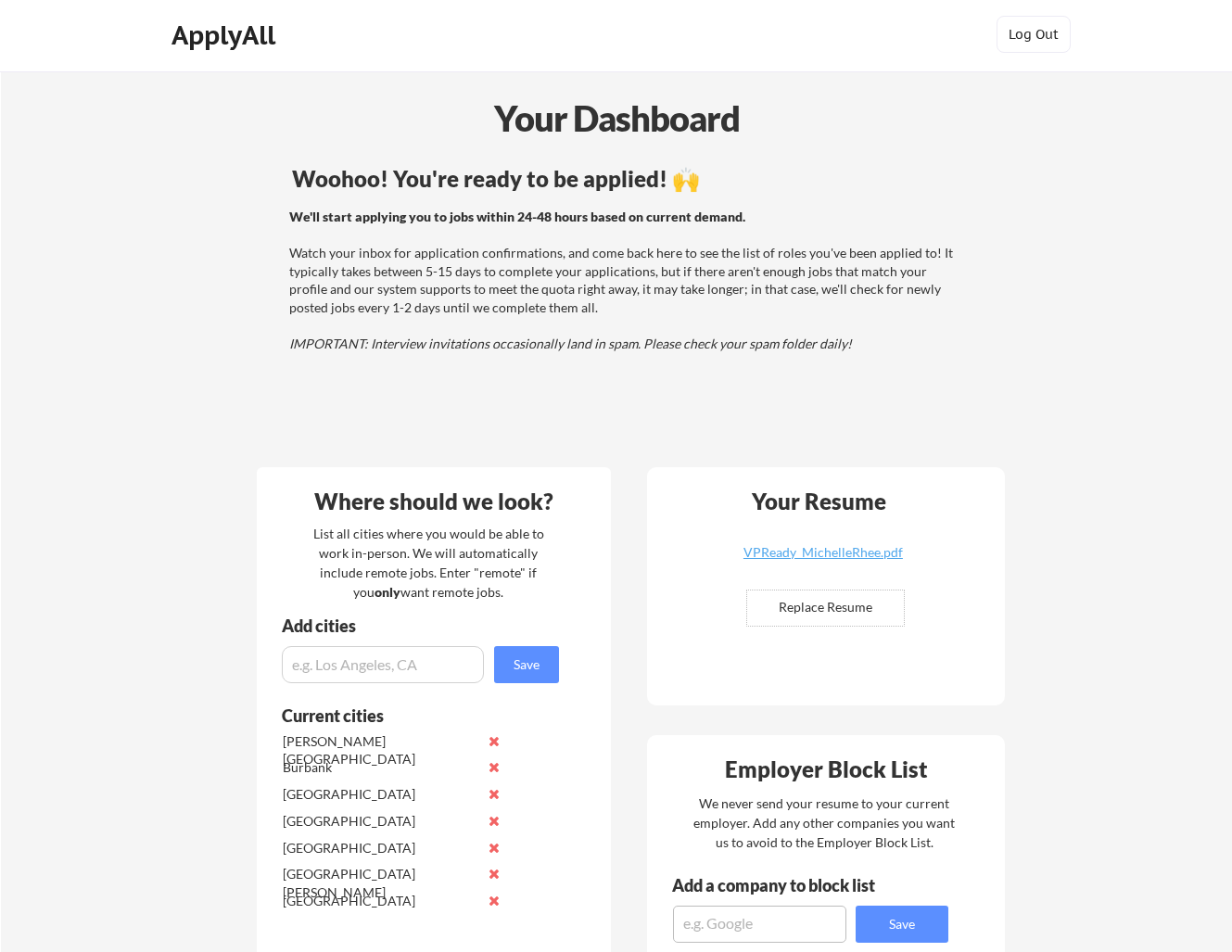
scroll to position [0, 0]
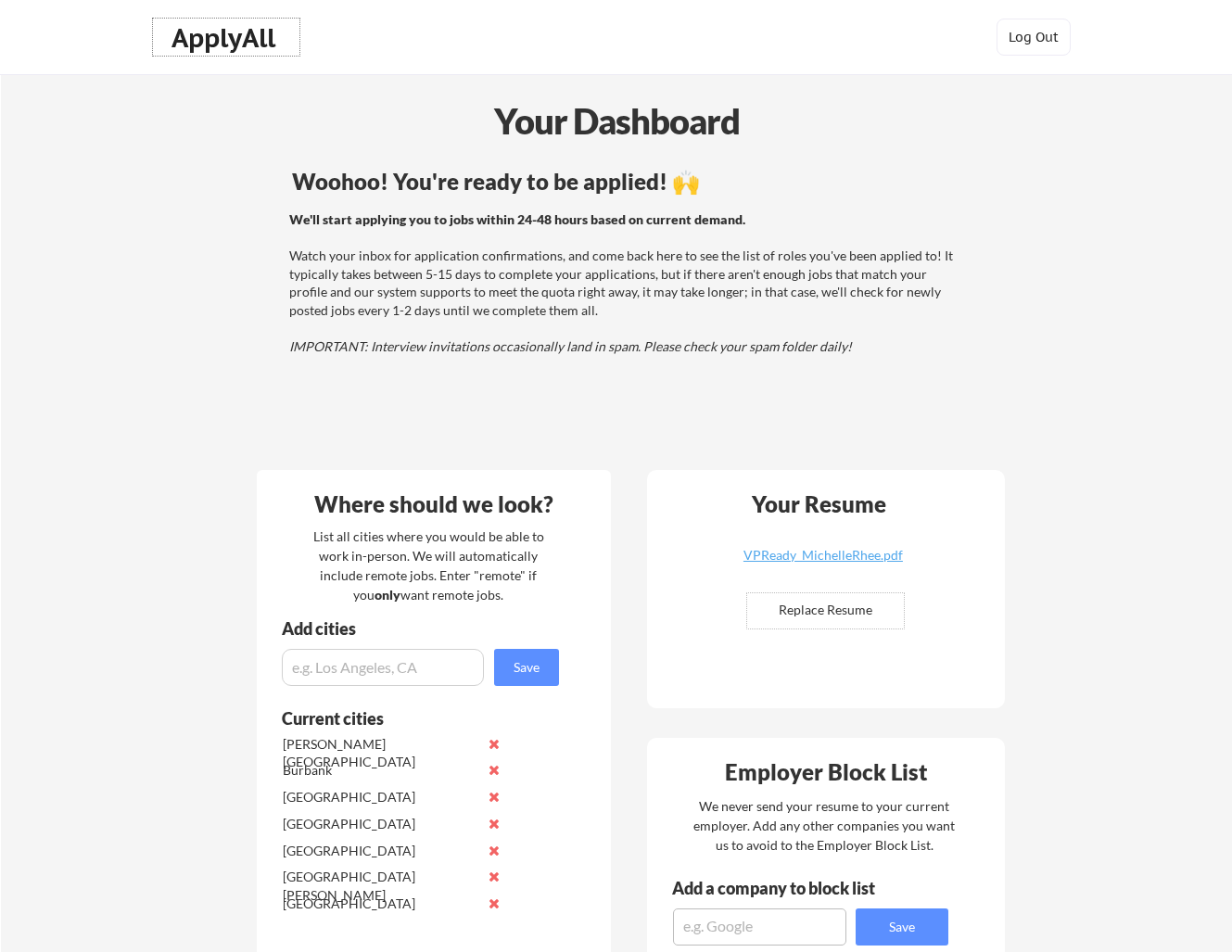
click at [216, 32] on div "ApplyAll" at bounding box center [226, 37] width 109 height 32
